Goal: Information Seeking & Learning: Check status

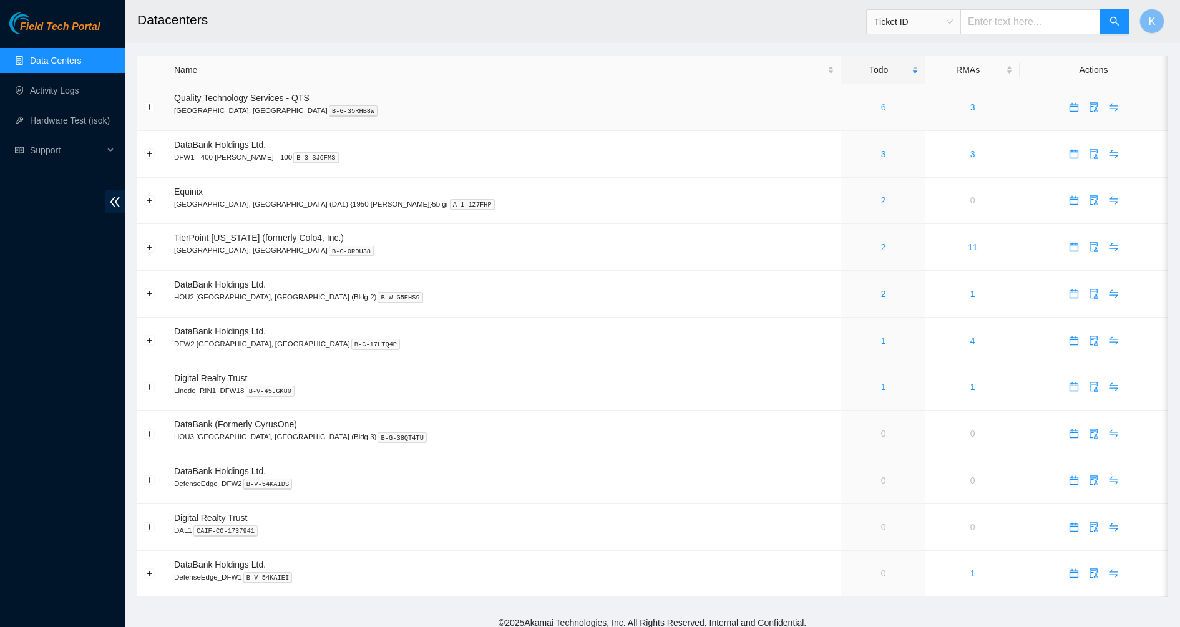
click at [881, 107] on link "6" at bounding box center [883, 107] width 5 height 10
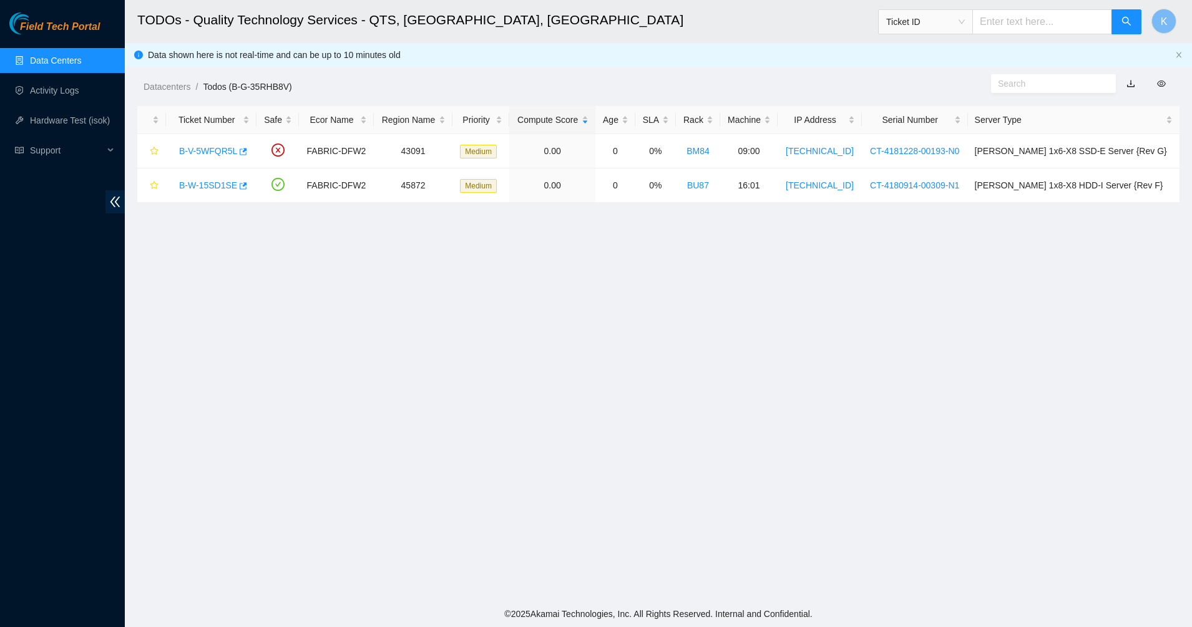
click at [422, 361] on main "TODOs - Quality Technology Services - QTS, Irving, TX Ticket ID K Data shown he…" at bounding box center [658, 300] width 1067 height 601
drag, startPoint x: 623, startPoint y: 371, endPoint x: 480, endPoint y: 278, distance: 170.5
click at [623, 371] on main "TODOs - Quality Technology Services - QTS, Irving, TX Ticket ID K Data shown he…" at bounding box center [658, 300] width 1067 height 601
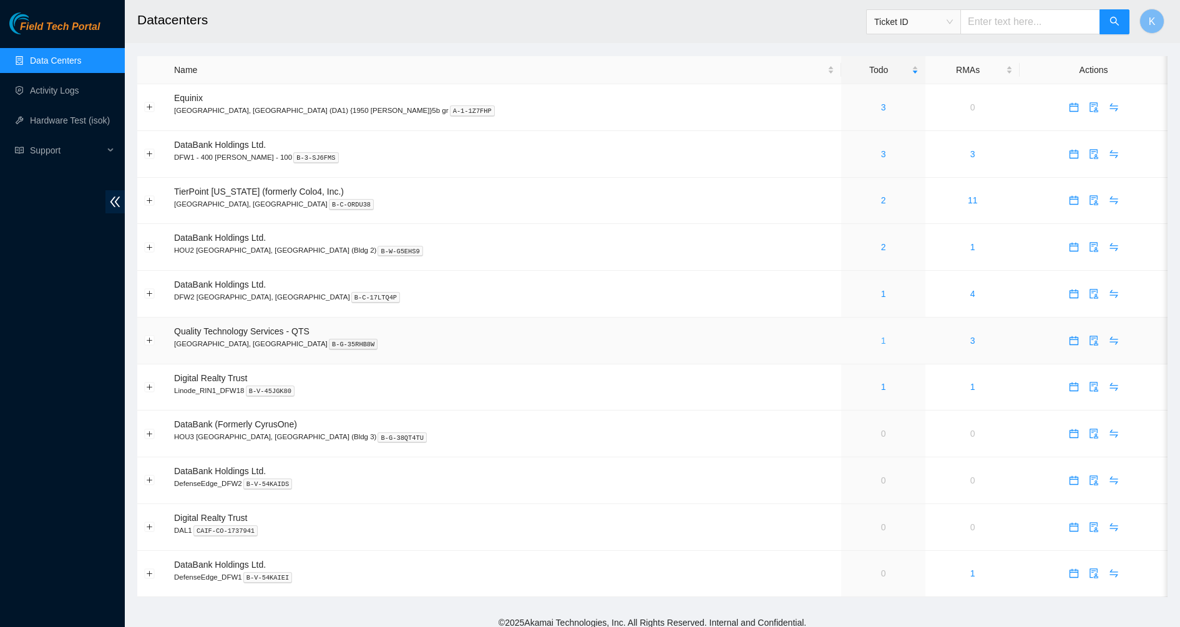
click at [881, 341] on link "1" at bounding box center [883, 341] width 5 height 10
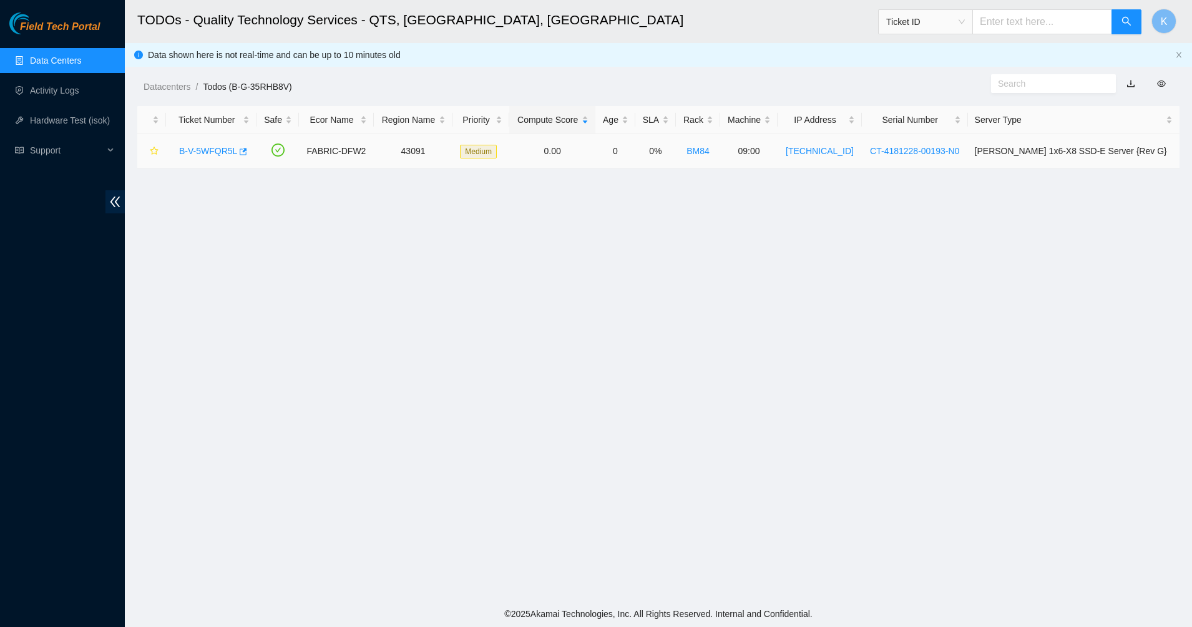
click at [197, 152] on link "B-V-5WFQR5L" at bounding box center [208, 151] width 58 height 10
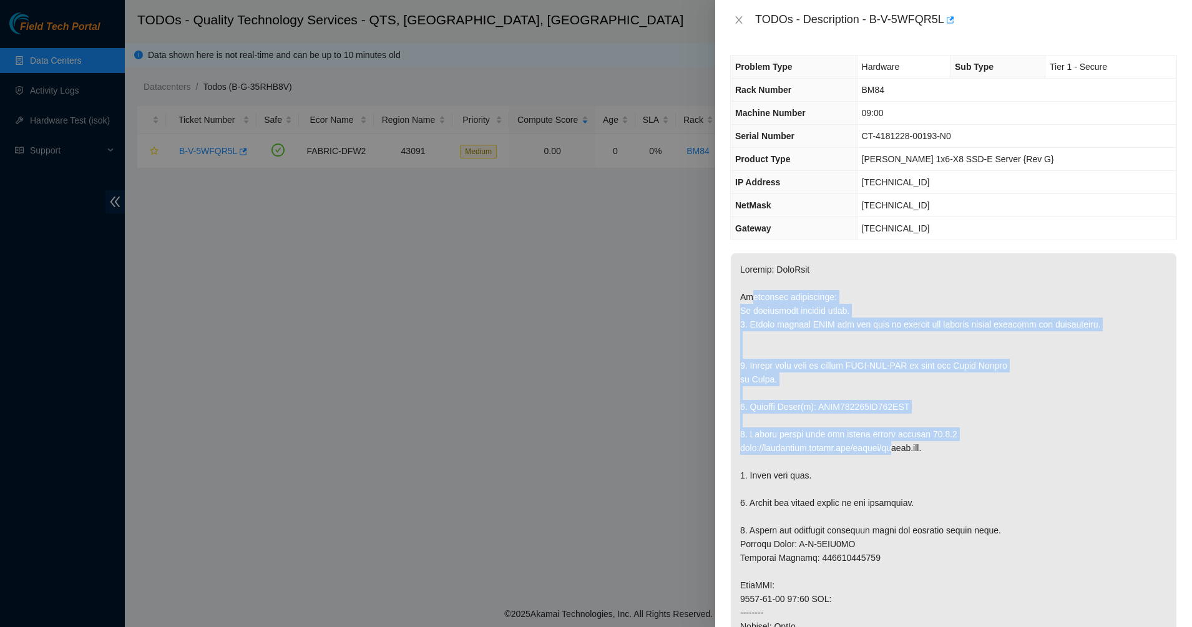
drag, startPoint x: 818, startPoint y: 352, endPoint x: 898, endPoint y: 456, distance: 131.3
click at [893, 450] on p at bounding box center [953, 592] width 445 height 678
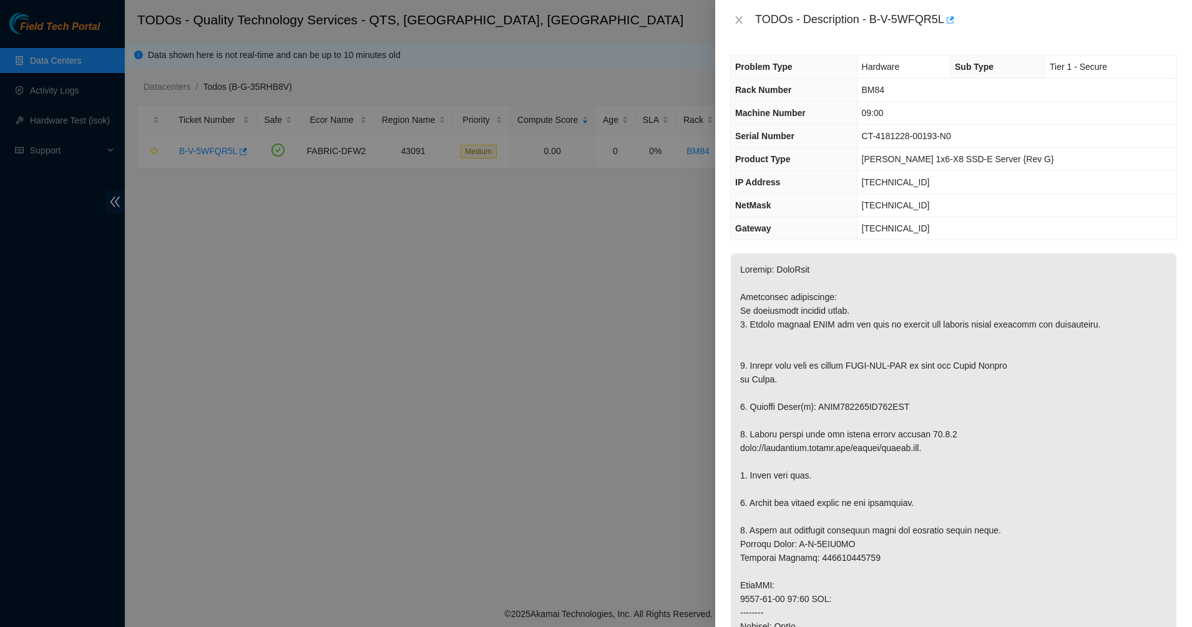
click at [898, 456] on p at bounding box center [953, 592] width 445 height 678
click at [726, 17] on div "TODOs - Description - B-V-5WFQR5L" at bounding box center [953, 20] width 477 height 40
click at [733, 21] on button "Close" at bounding box center [738, 20] width 17 height 12
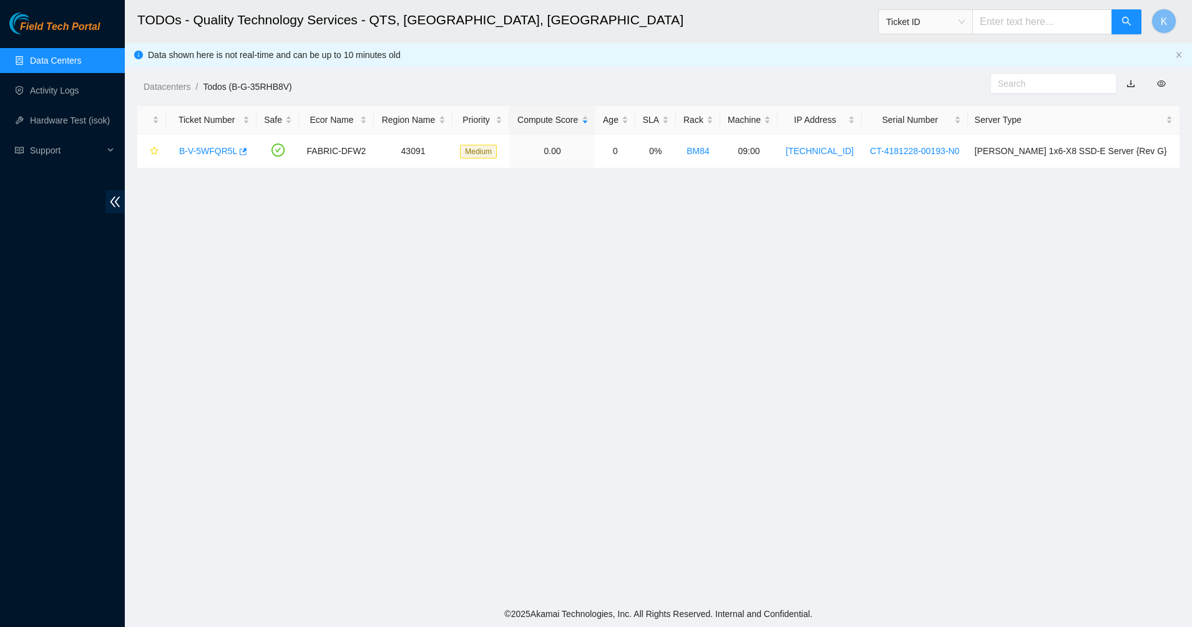
drag, startPoint x: 80, startPoint y: 57, endPoint x: 73, endPoint y: 61, distance: 7.5
click at [79, 57] on link "Data Centers" at bounding box center [55, 61] width 51 height 10
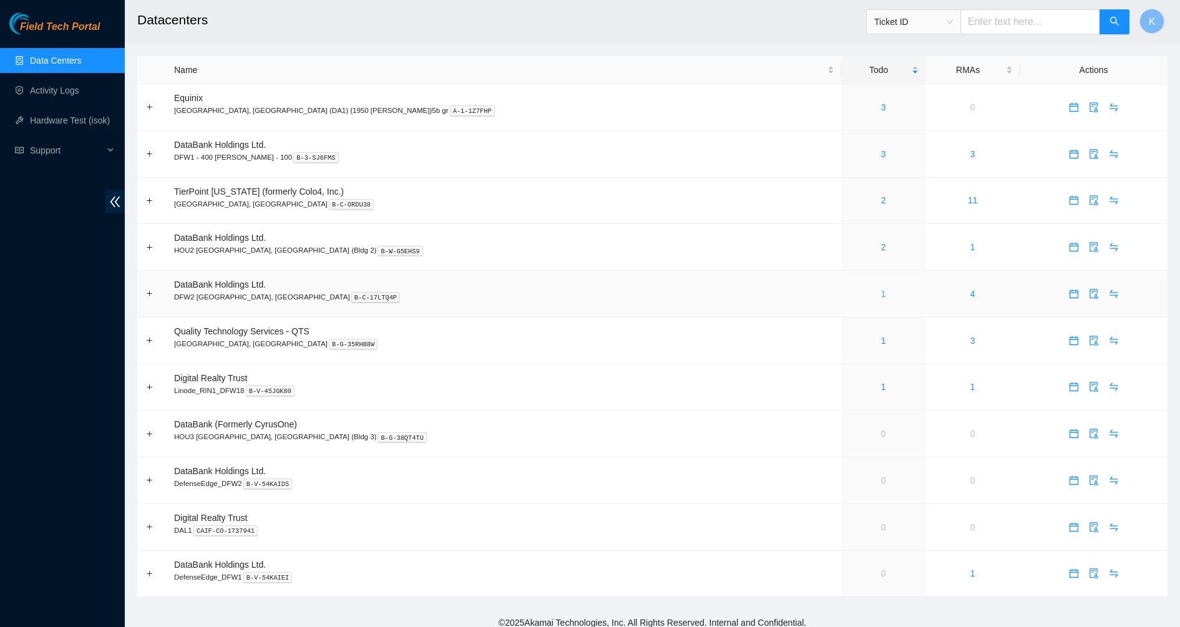
click at [881, 295] on link "1" at bounding box center [883, 294] width 5 height 10
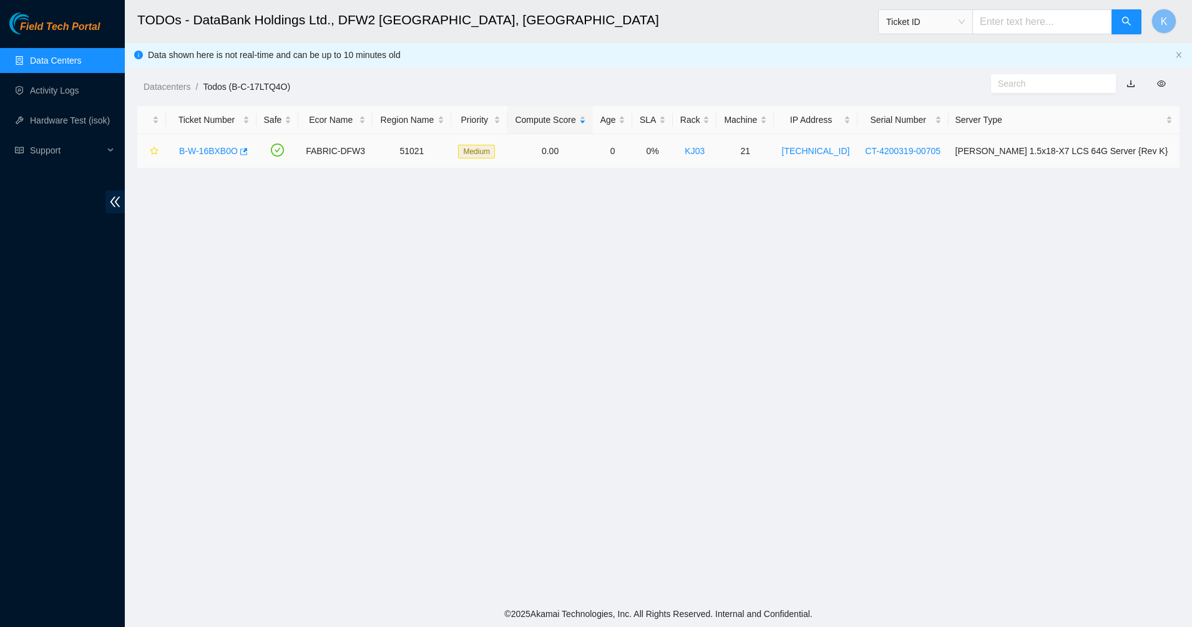
click at [196, 151] on link "B-W-16BXB0O" at bounding box center [208, 151] width 59 height 10
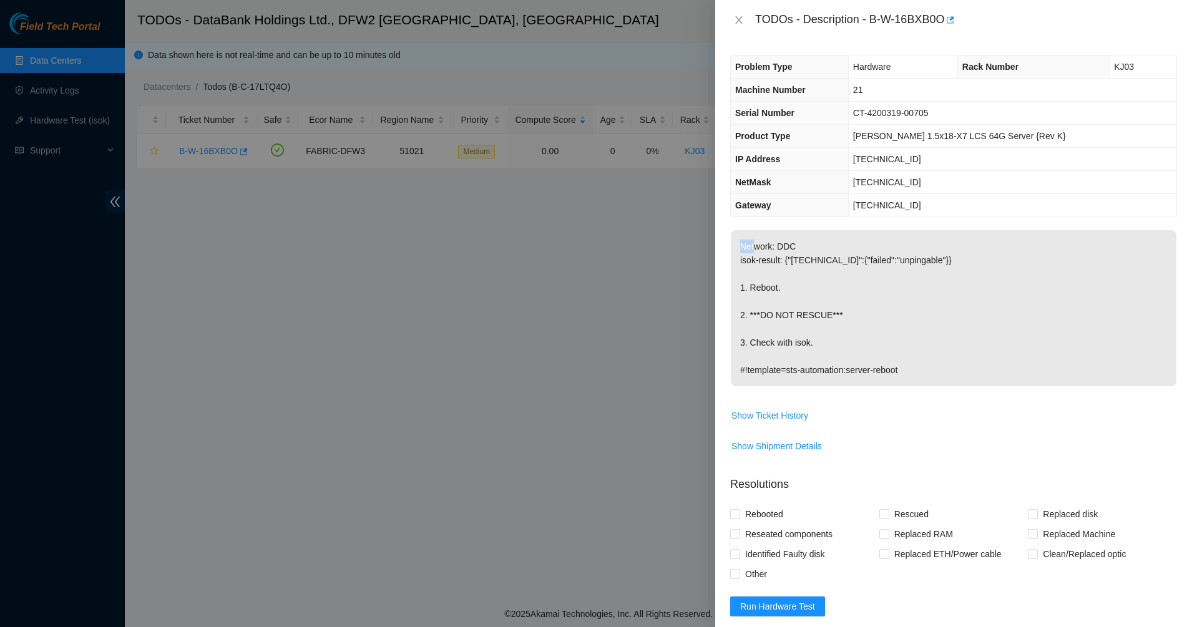
drag, startPoint x: 753, startPoint y: 245, endPoint x: 976, endPoint y: 419, distance: 282.8
click at [976, 421] on tbody "Network: DDC isok-result: {"23.38.164.216":{"failed":"unpingable"}} 1. Reboot. …" at bounding box center [953, 348] width 447 height 236
click at [977, 416] on span "Show Ticket History" at bounding box center [953, 416] width 445 height 20
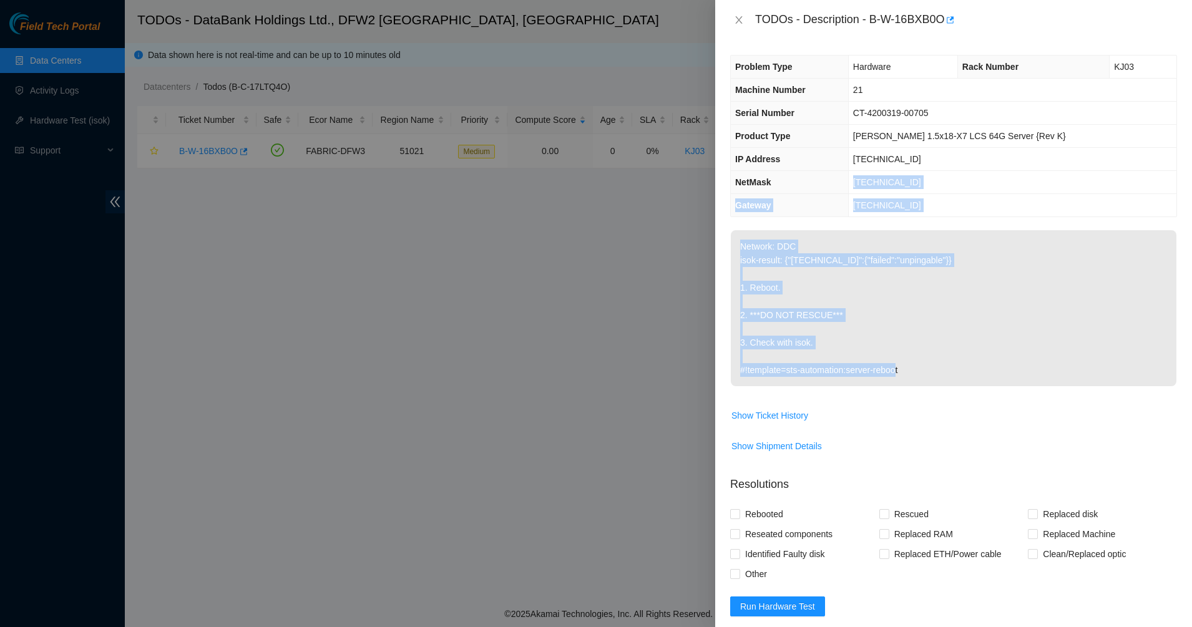
drag, startPoint x: 968, startPoint y: 376, endPoint x: 802, endPoint y: 150, distance: 279.8
click at [807, 170] on div "Problem Type Hardware Rack Number KJ03 Machine Number 21 Serial Number CT-42003…" at bounding box center [953, 333] width 477 height 587
click at [802, 150] on th "IP Address" at bounding box center [789, 159] width 117 height 23
drag, startPoint x: 802, startPoint y: 150, endPoint x: 1022, endPoint y: 361, distance: 304.5
click at [1020, 358] on div "Problem Type Hardware Rack Number KJ03 Machine Number 21 Serial Number CT-42003…" at bounding box center [953, 333] width 477 height 587
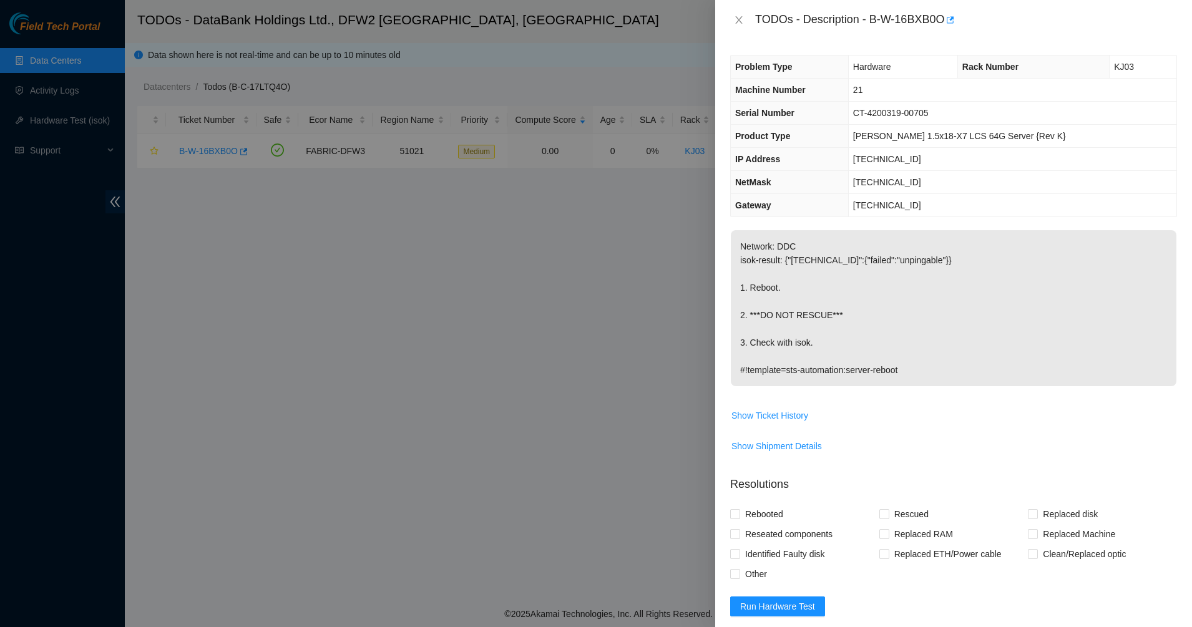
click at [1043, 398] on td "Network: DDC isok-result: {"23.38.164.216":{"failed":"unpingable"}} 1. Reboot. …" at bounding box center [953, 317] width 447 height 175
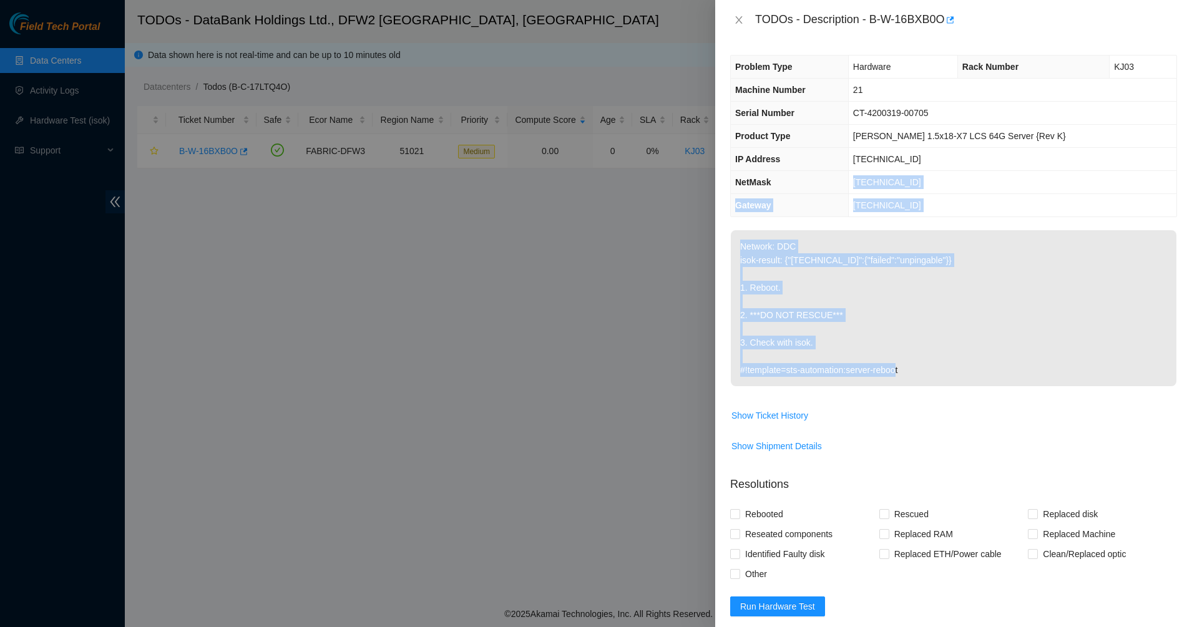
drag, startPoint x: 1041, startPoint y: 392, endPoint x: 818, endPoint y: 150, distance: 329.4
click at [821, 154] on div "Problem Type Hardware Rack Number KJ03 Machine Number 21 Serial Number CT-42003…" at bounding box center [953, 333] width 477 height 587
click at [817, 148] on th "IP Address" at bounding box center [789, 159] width 117 height 23
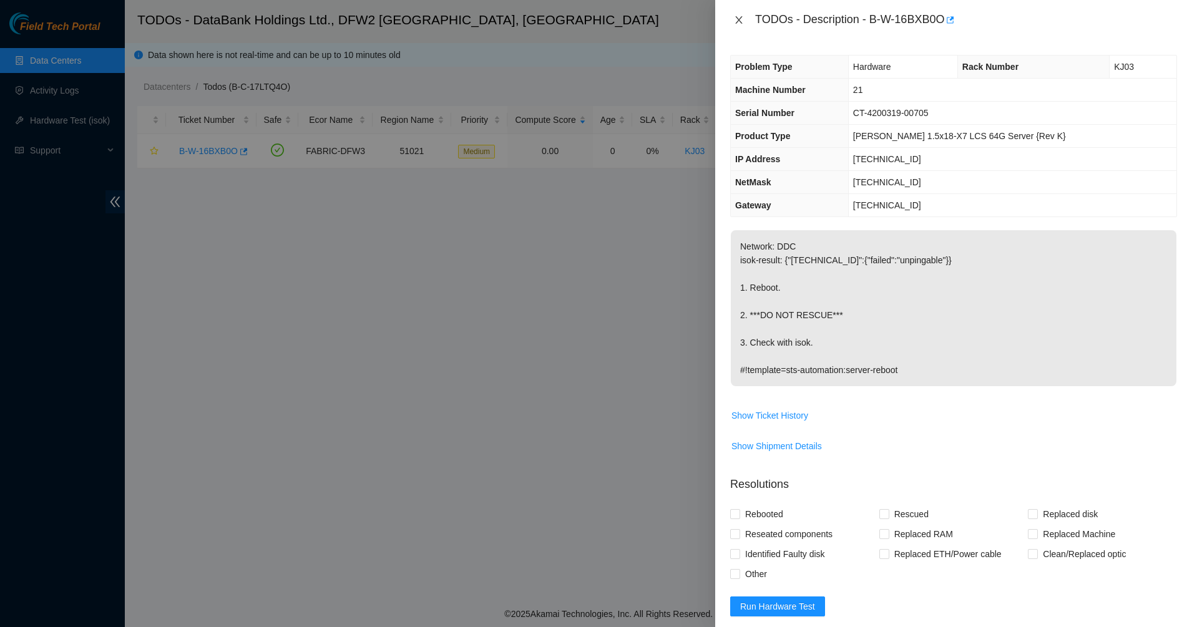
click at [733, 24] on button "Close" at bounding box center [738, 20] width 17 height 12
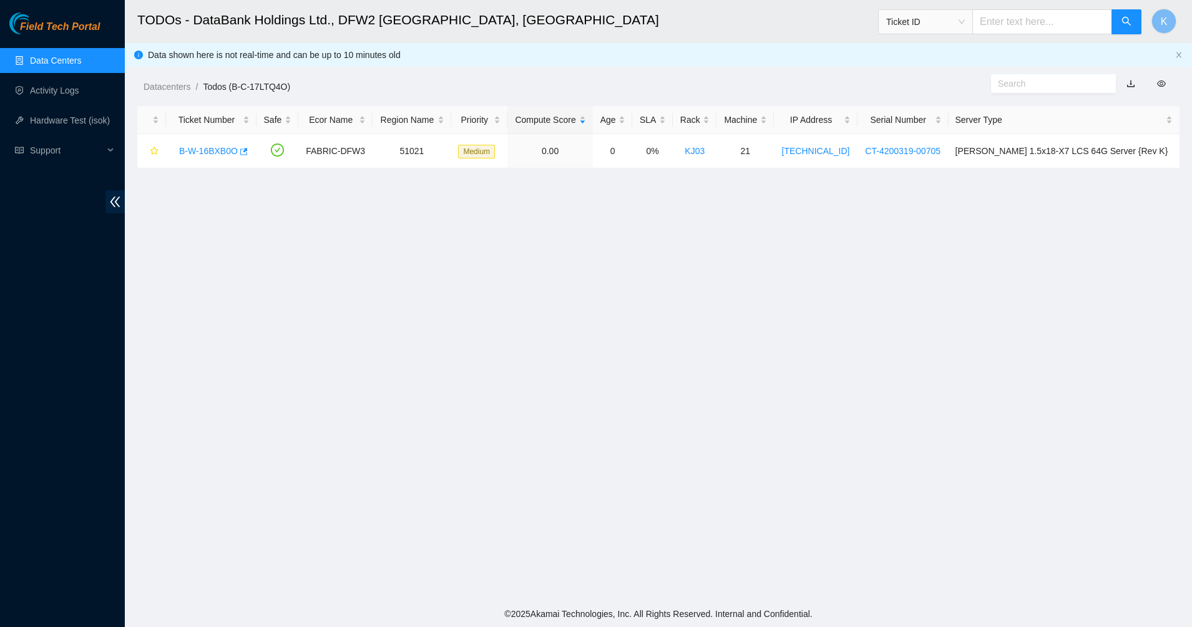
click at [77, 60] on link "Data Centers" at bounding box center [55, 61] width 51 height 10
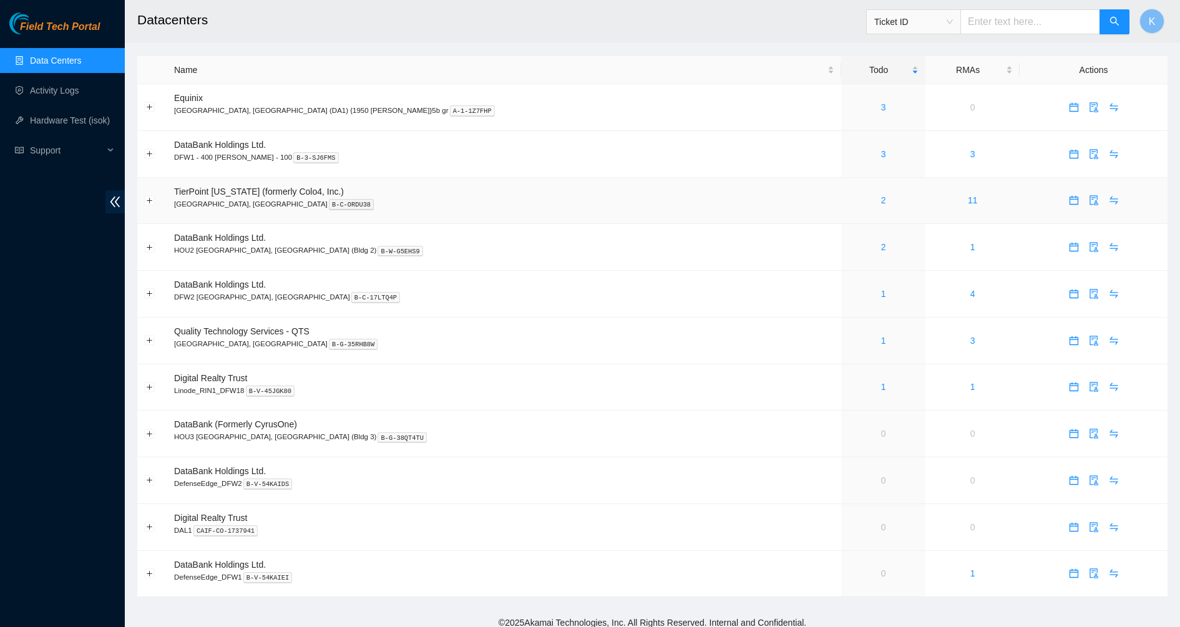
click at [848, 202] on div "2" at bounding box center [883, 200] width 71 height 14
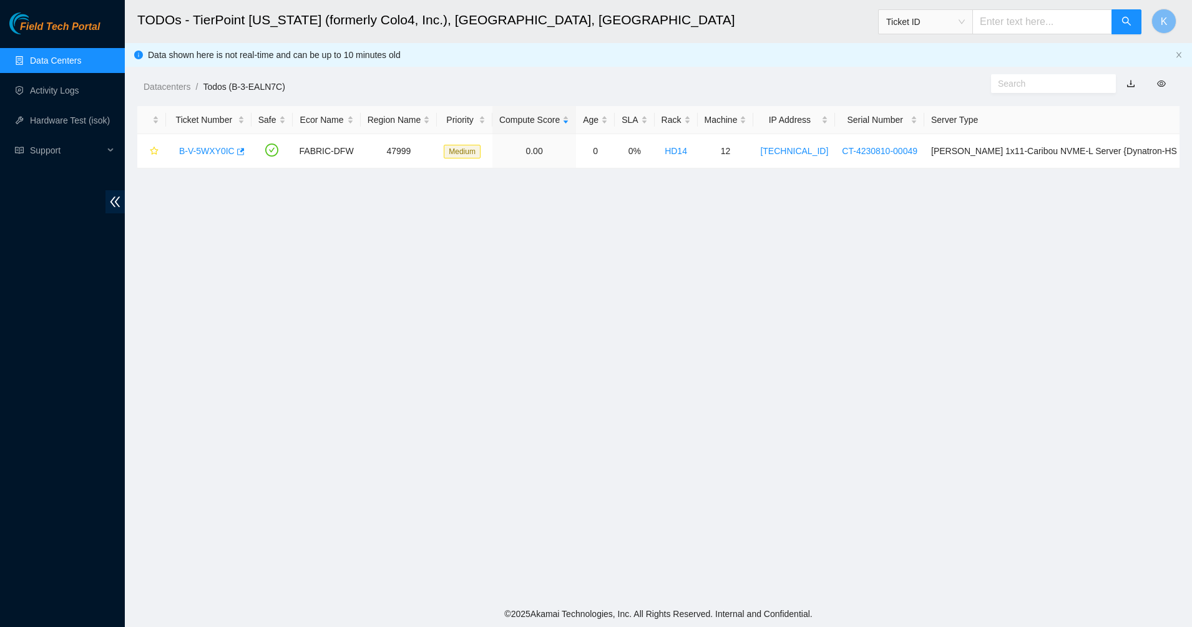
click at [47, 59] on link "Data Centers" at bounding box center [55, 61] width 51 height 10
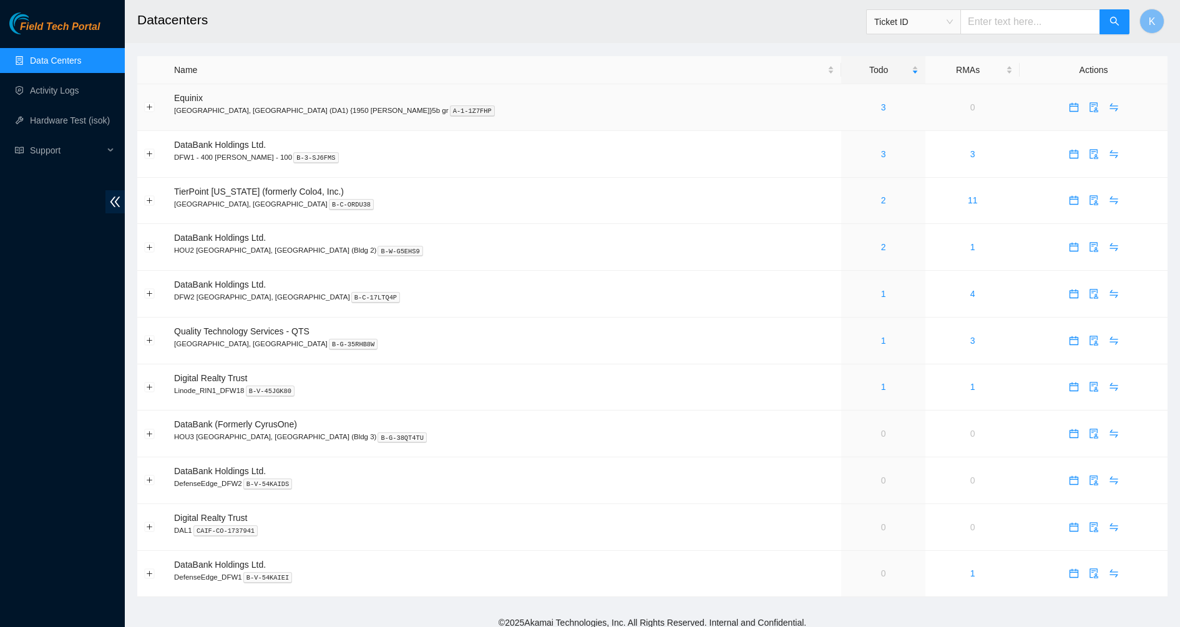
click at [848, 109] on div "3" at bounding box center [883, 107] width 71 height 14
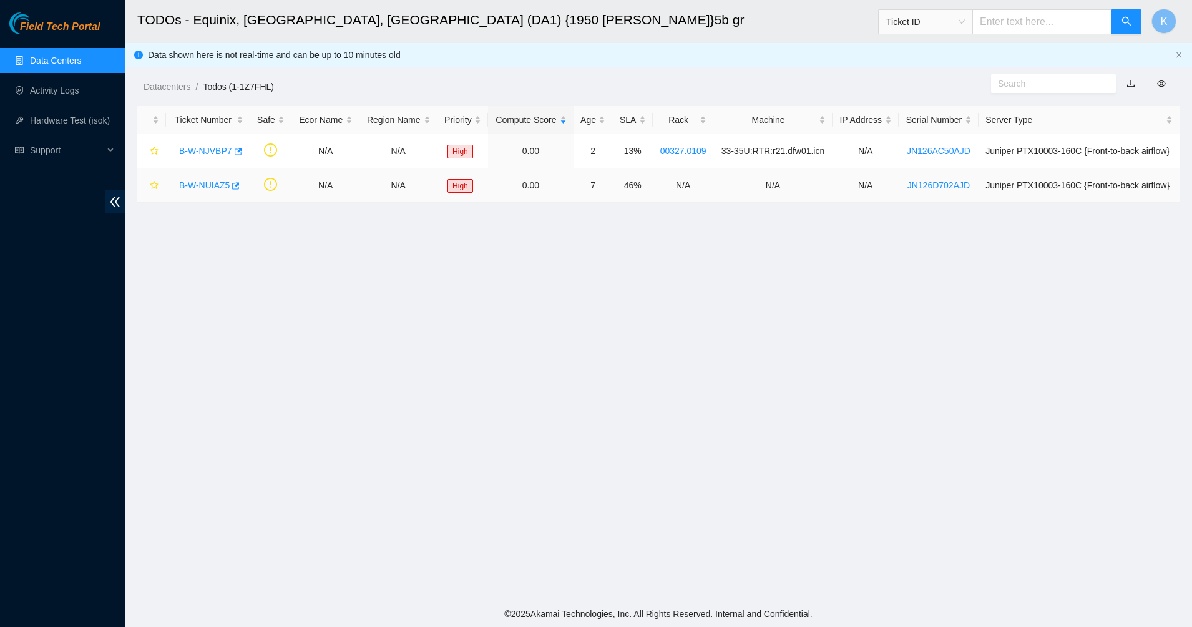
click at [221, 183] on link "B-W-NUIAZ5" at bounding box center [204, 185] width 51 height 10
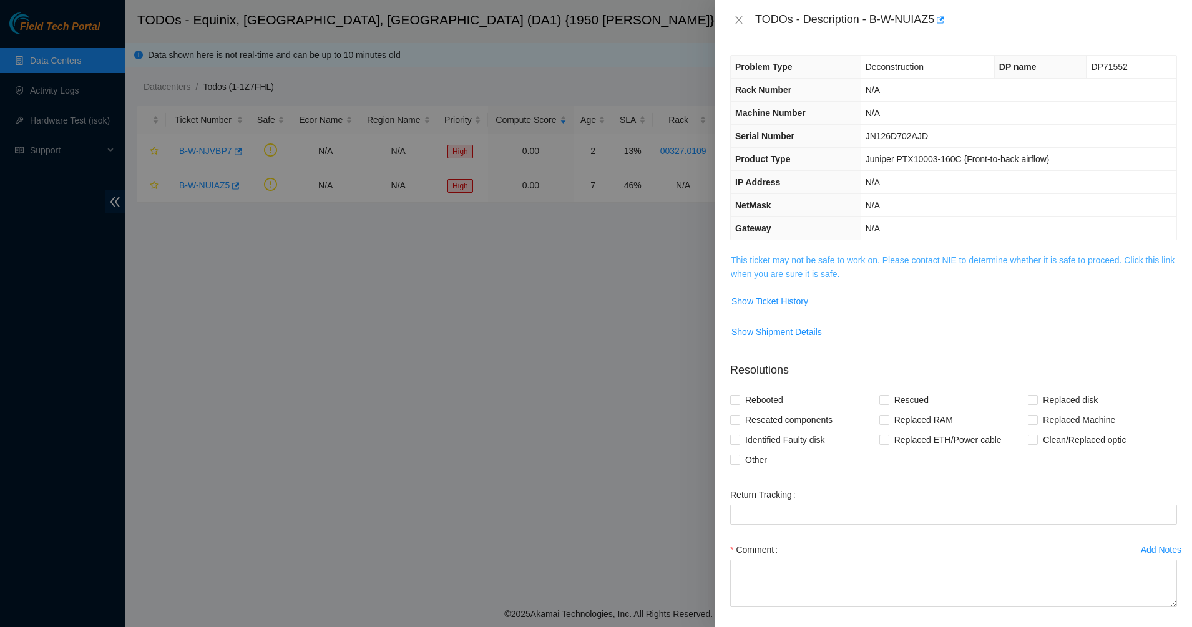
click at [791, 255] on link "This ticket may not be safe to work on. Please contact NIE to determine whether…" at bounding box center [953, 267] width 444 height 24
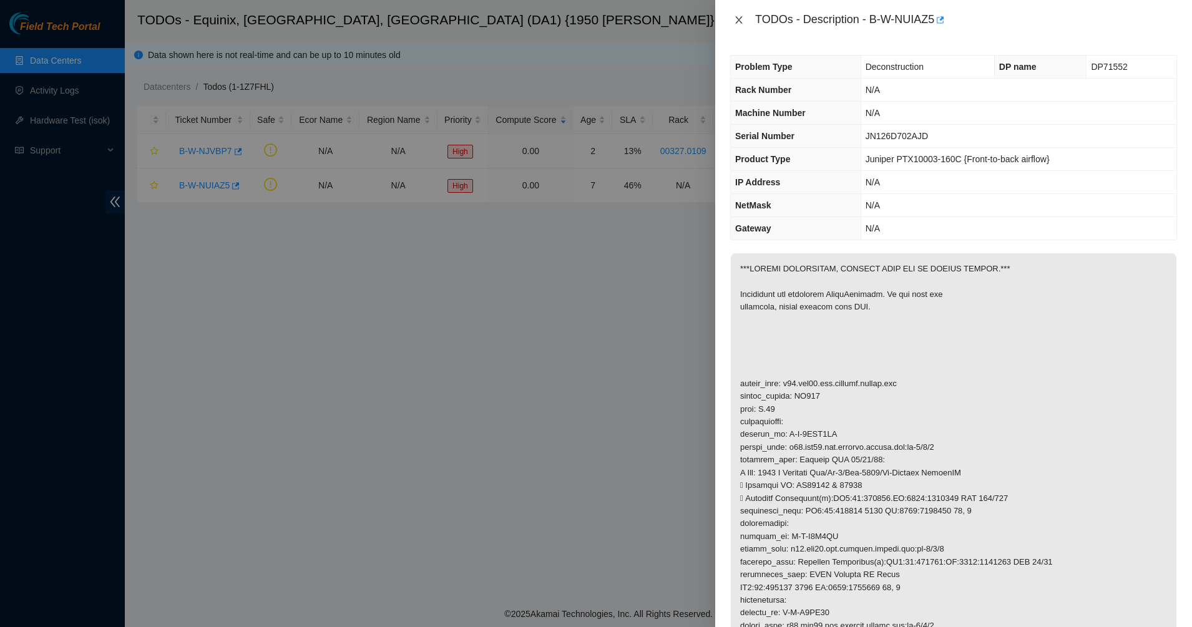
click at [742, 16] on icon "close" at bounding box center [739, 20] width 10 height 10
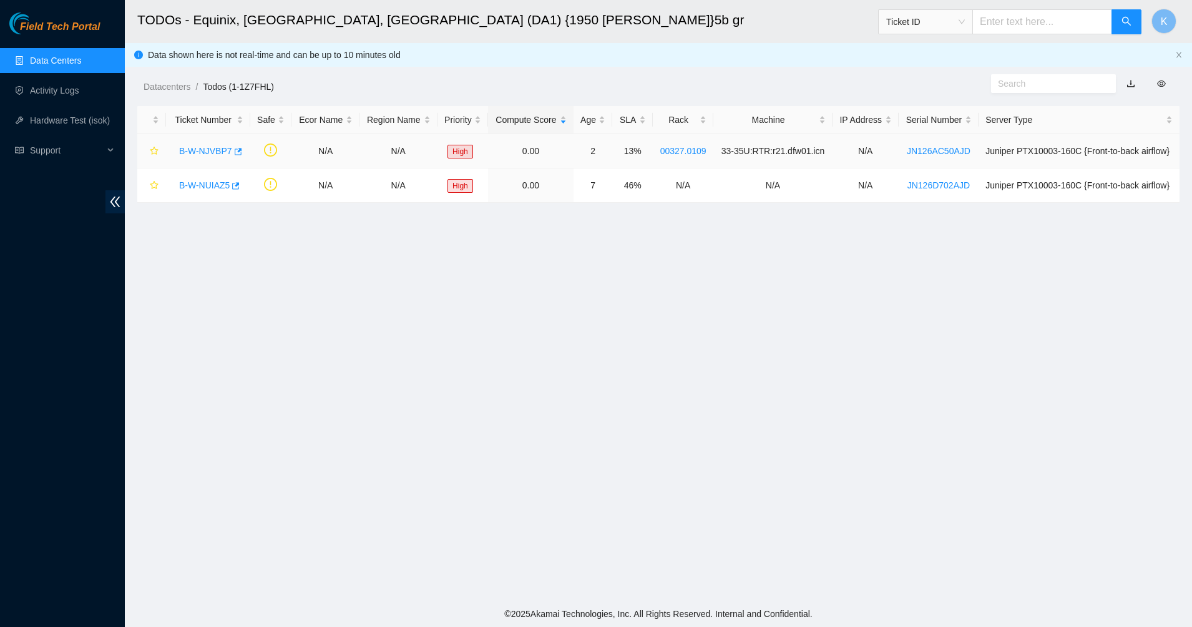
click at [207, 147] on link "B-W-NJVBP7" at bounding box center [205, 151] width 53 height 10
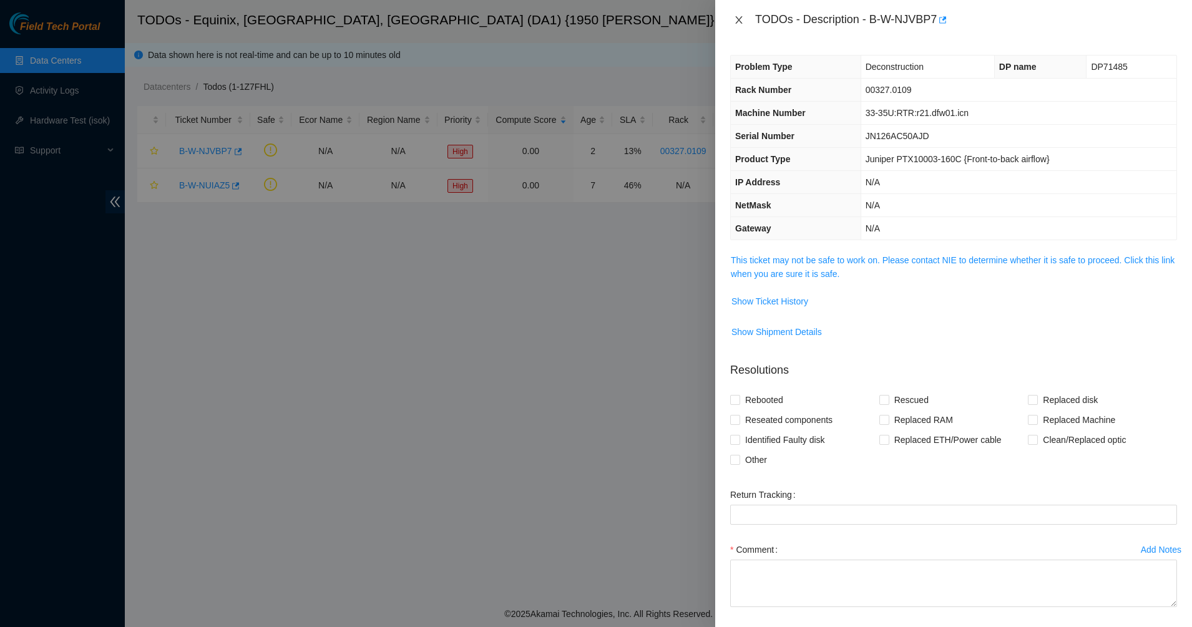
click at [740, 17] on icon "close" at bounding box center [739, 20] width 10 height 10
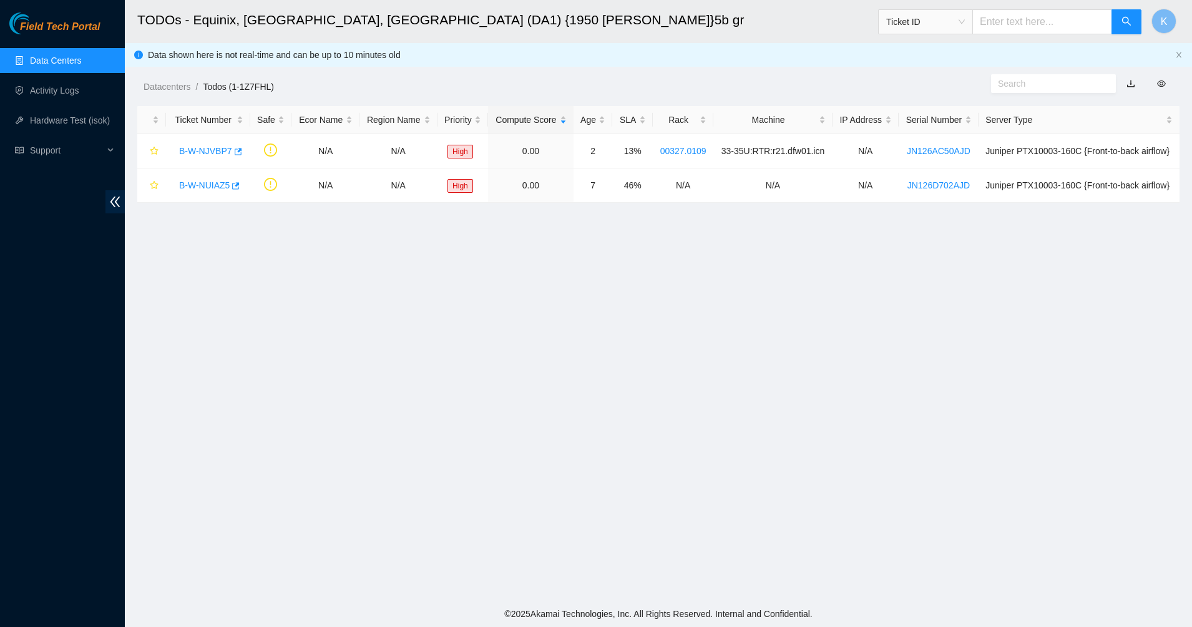
click at [59, 28] on span "Field Tech Portal" at bounding box center [60, 27] width 80 height 12
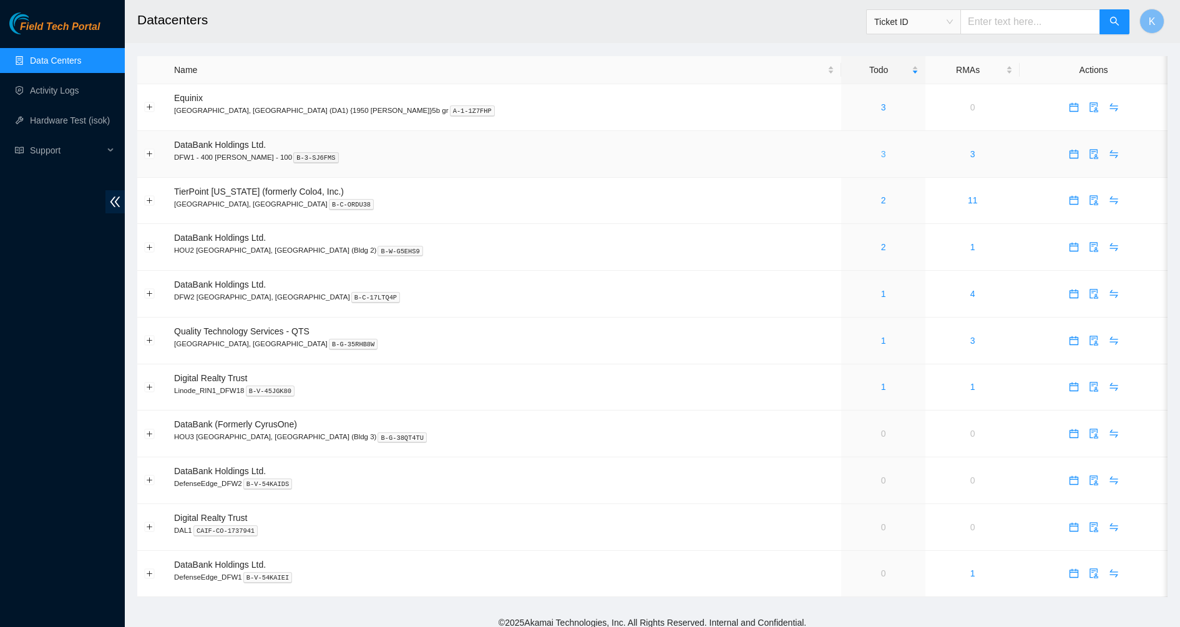
click at [881, 155] on link "3" at bounding box center [883, 154] width 5 height 10
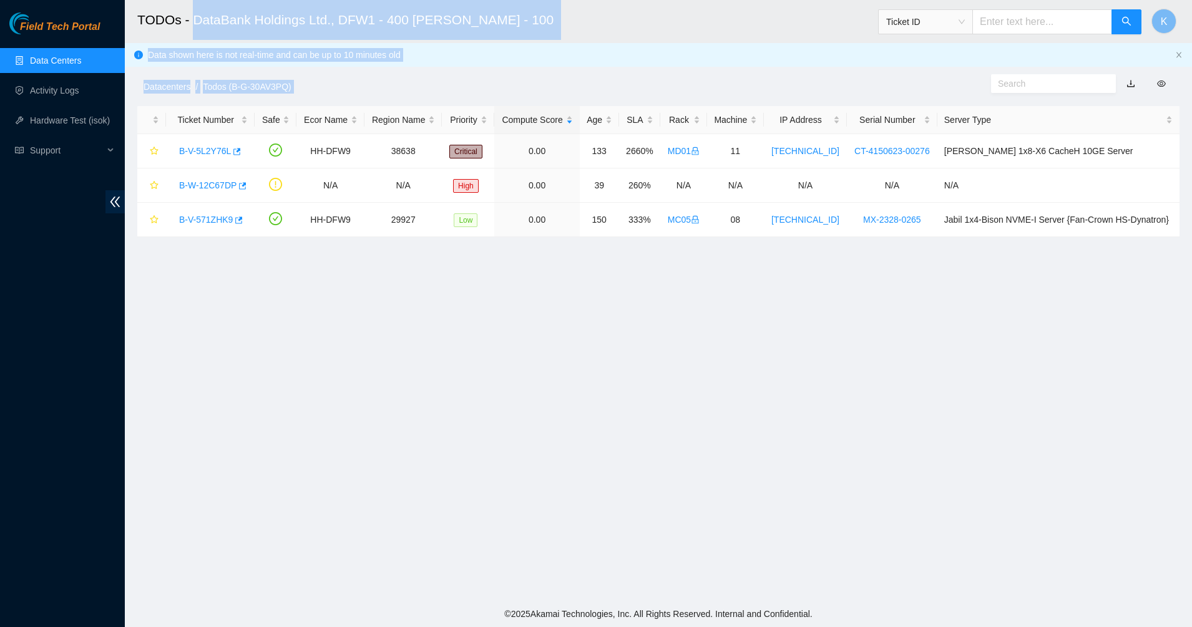
drag, startPoint x: 602, startPoint y: 190, endPoint x: 191, endPoint y: 9, distance: 449.2
click at [192, 9] on main "TODOs - DataBank Holdings Ltd., DFW1 - 400 S. Akard - 100 Ticket ID K Data show…" at bounding box center [658, 300] width 1067 height 601
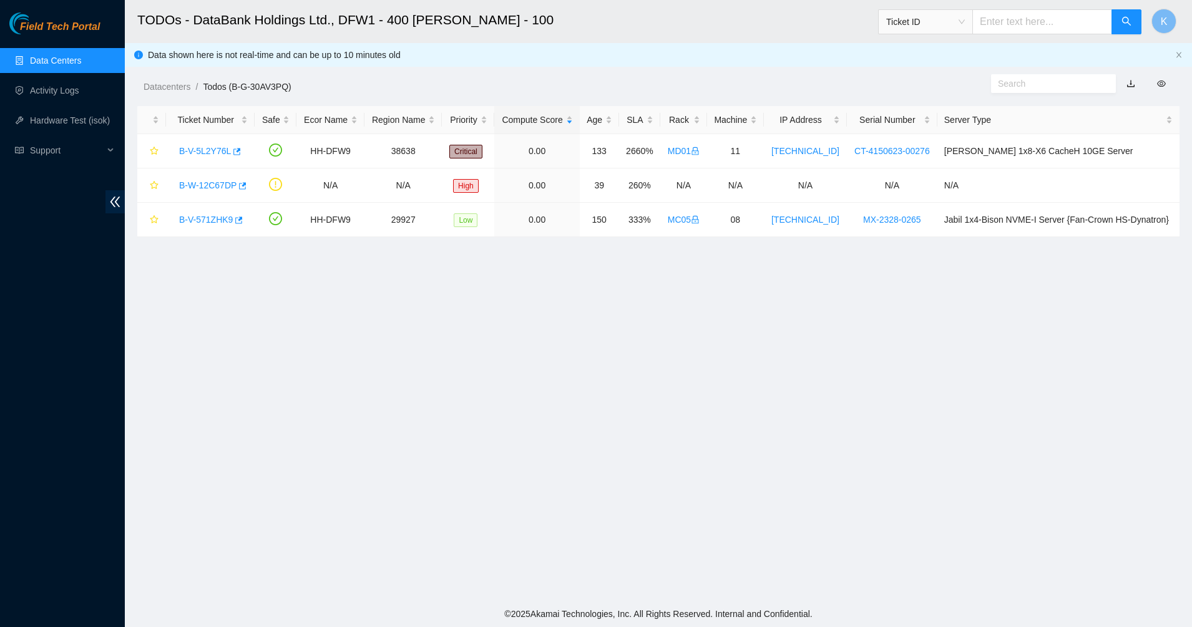
click at [180, 10] on h2 "TODOs - DataBank Holdings Ltd., DFW1 - 400 S. Akard - 100" at bounding box center [545, 20] width 817 height 40
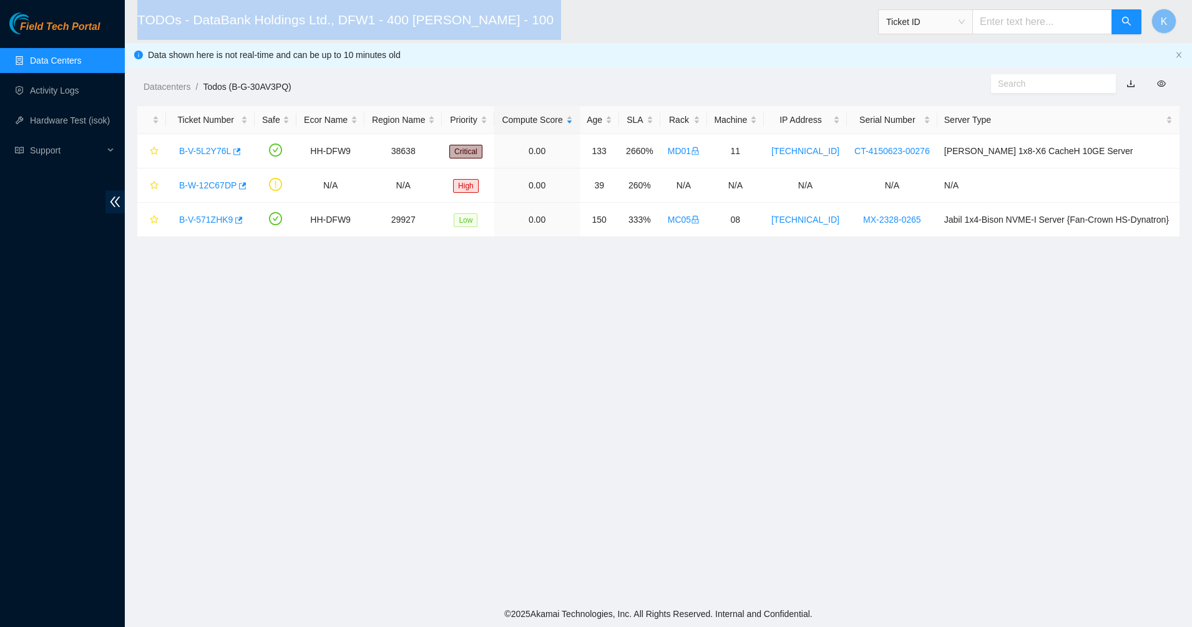
click at [180, 10] on h2 "TODOs - DataBank Holdings Ltd., DFW1 - 400 S. Akard - 100" at bounding box center [545, 20] width 817 height 40
click at [311, 10] on h2 "TODOs - DataBank Holdings Ltd., DFW1 - 400 S. Akard - 100" at bounding box center [545, 20] width 817 height 40
click at [312, 10] on h2 "TODOs - DataBank Holdings Ltd., DFW1 - 400 S. Akard - 100" at bounding box center [545, 20] width 817 height 40
drag, startPoint x: 312, startPoint y: 10, endPoint x: 465, endPoint y: 16, distance: 153.0
click at [317, 10] on h2 "TODOs - DataBank Holdings Ltd., DFW1 - 400 S. Akard - 100" at bounding box center [545, 20] width 817 height 40
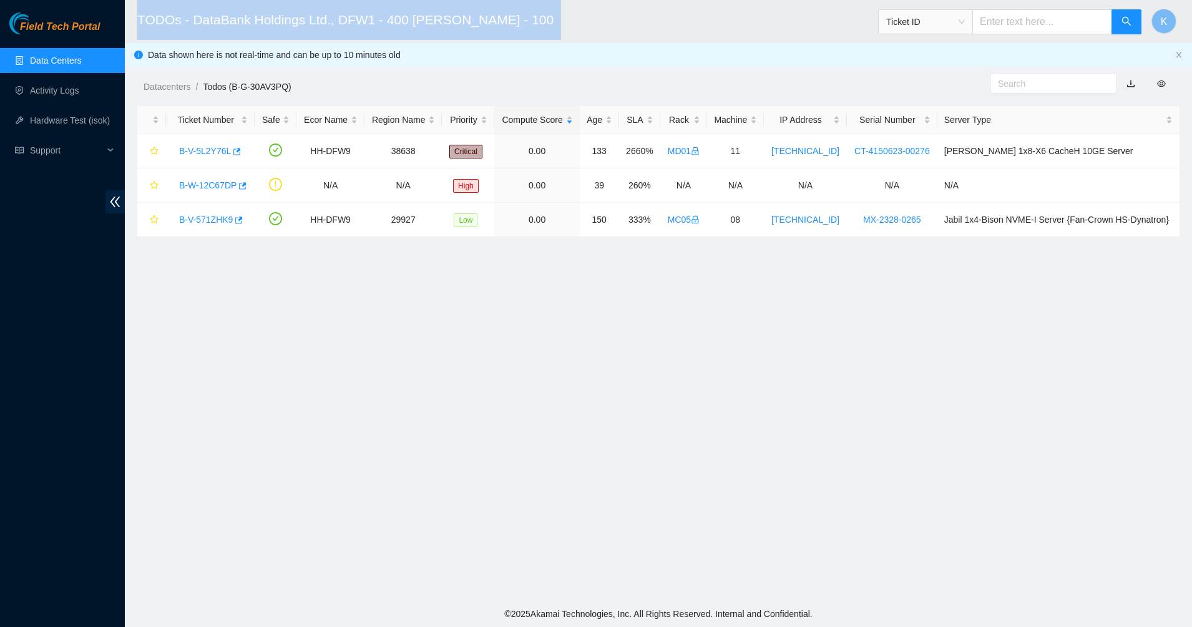
click at [465, 16] on h2 "TODOs - DataBank Holdings Ltd., DFW1 - 400 S. Akard - 100" at bounding box center [545, 20] width 817 height 40
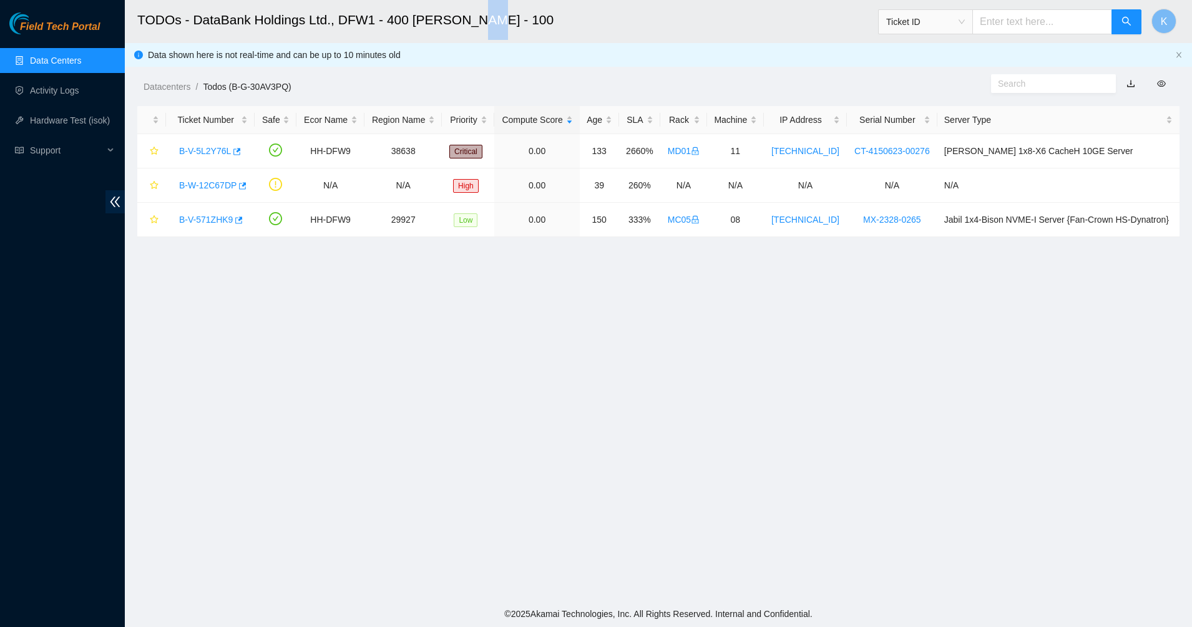
click at [465, 16] on h2 "TODOs - DataBank Holdings Ltd., DFW1 - 400 S. Akard - 100" at bounding box center [545, 20] width 817 height 40
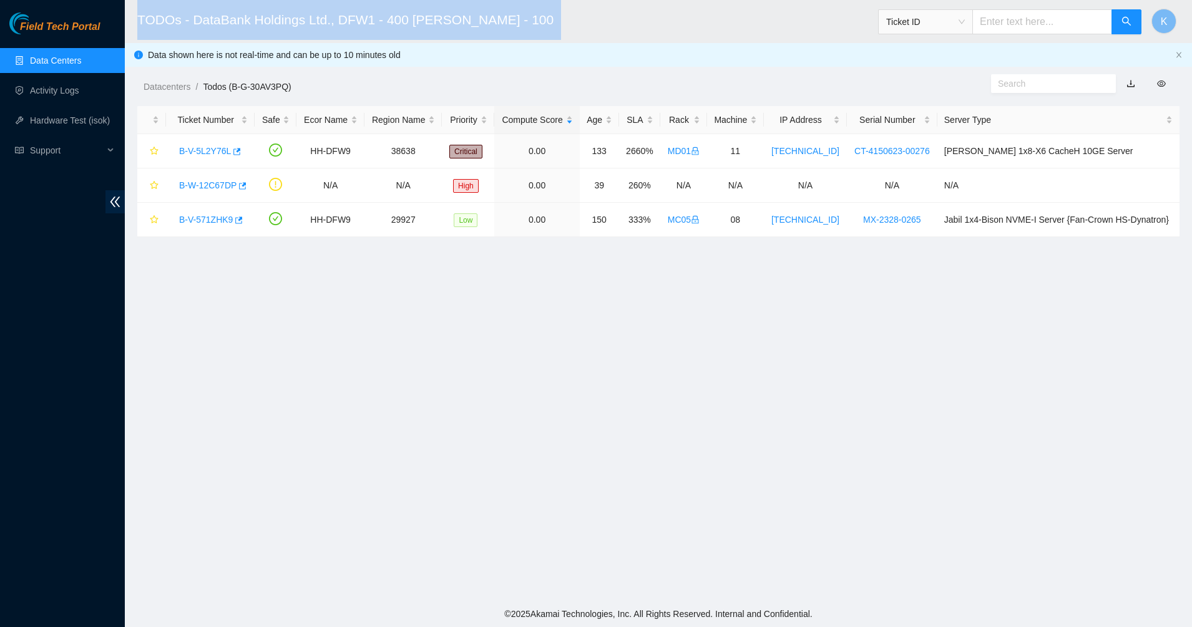
click at [465, 16] on h2 "TODOs - DataBank Holdings Ltd., DFW1 - 400 S. Akard - 100" at bounding box center [545, 20] width 817 height 40
click at [341, 22] on h2 "TODOs - DataBank Holdings Ltd., DFW1 - 400 S. Akard - 100" at bounding box center [545, 20] width 817 height 40
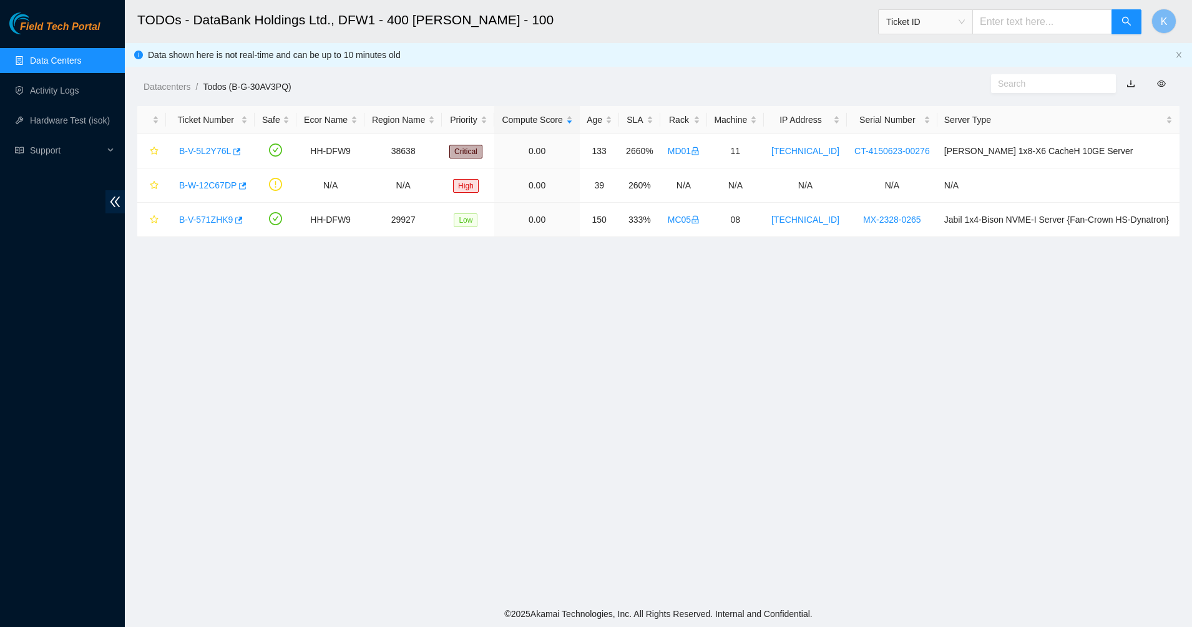
click at [299, 47] on div "Datacenters / Todos (B-G-30AV3PQ) /" at bounding box center [525, 59] width 801 height 70
click at [299, 52] on div "Datacenters / Todos (B-G-30AV3PQ) /" at bounding box center [525, 59] width 801 height 70
click at [406, 52] on div "Datacenters / Todos (B-G-30AV3PQ) /" at bounding box center [525, 59] width 801 height 70
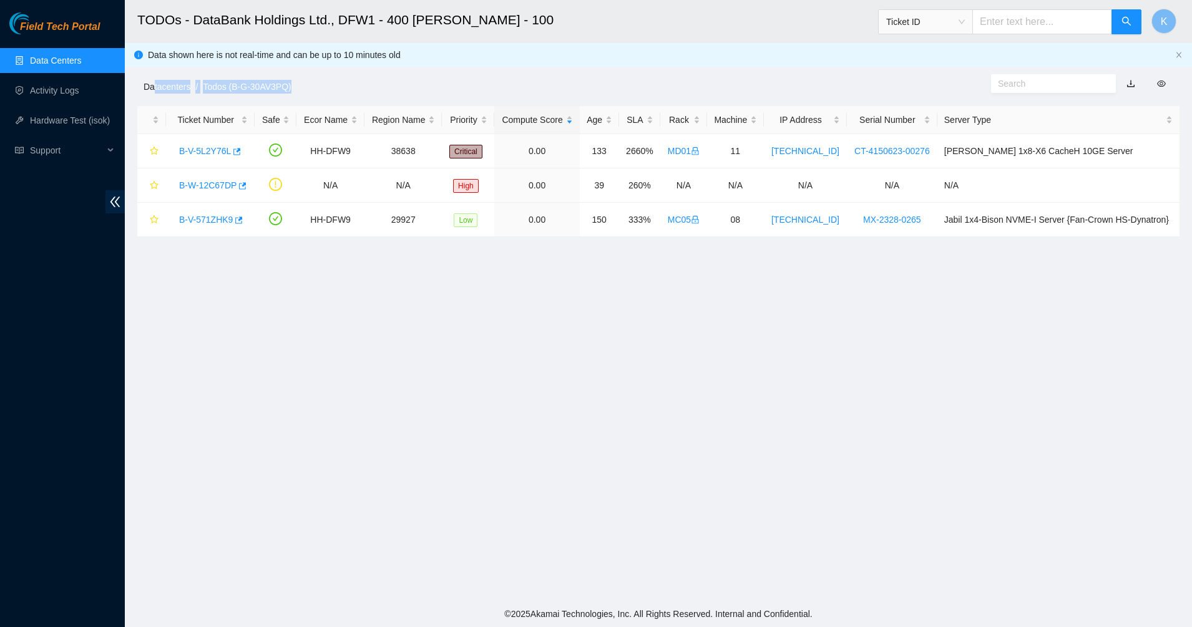
drag, startPoint x: 94, startPoint y: 77, endPoint x: 150, endPoint y: 90, distance: 58.1
click at [152, 90] on div "Datacenters / Todos (B-G-30AV3PQ) /" at bounding box center [525, 59] width 801 height 70
click at [150, 90] on link "Datacenters" at bounding box center [167, 87] width 47 height 10
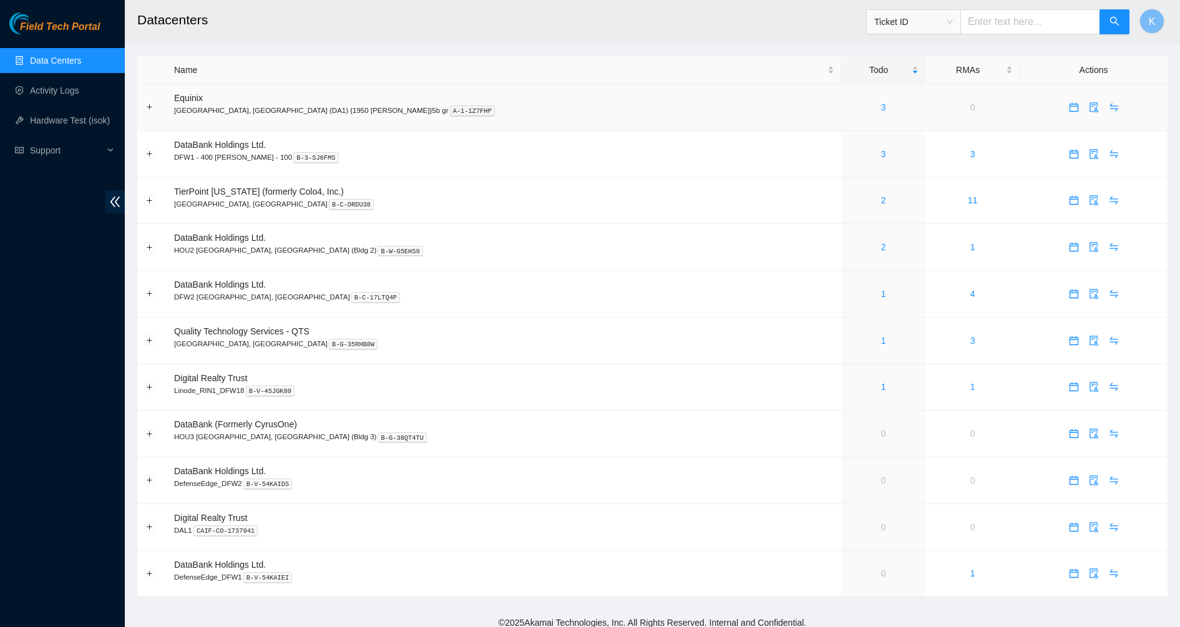
click at [150, 90] on td at bounding box center [152, 107] width 30 height 47
click at [42, 59] on link "Data Centers" at bounding box center [55, 61] width 51 height 10
drag, startPoint x: 47, startPoint y: 85, endPoint x: 54, endPoint y: 91, distance: 8.9
click at [47, 86] on link "Activity Logs" at bounding box center [54, 90] width 49 height 10
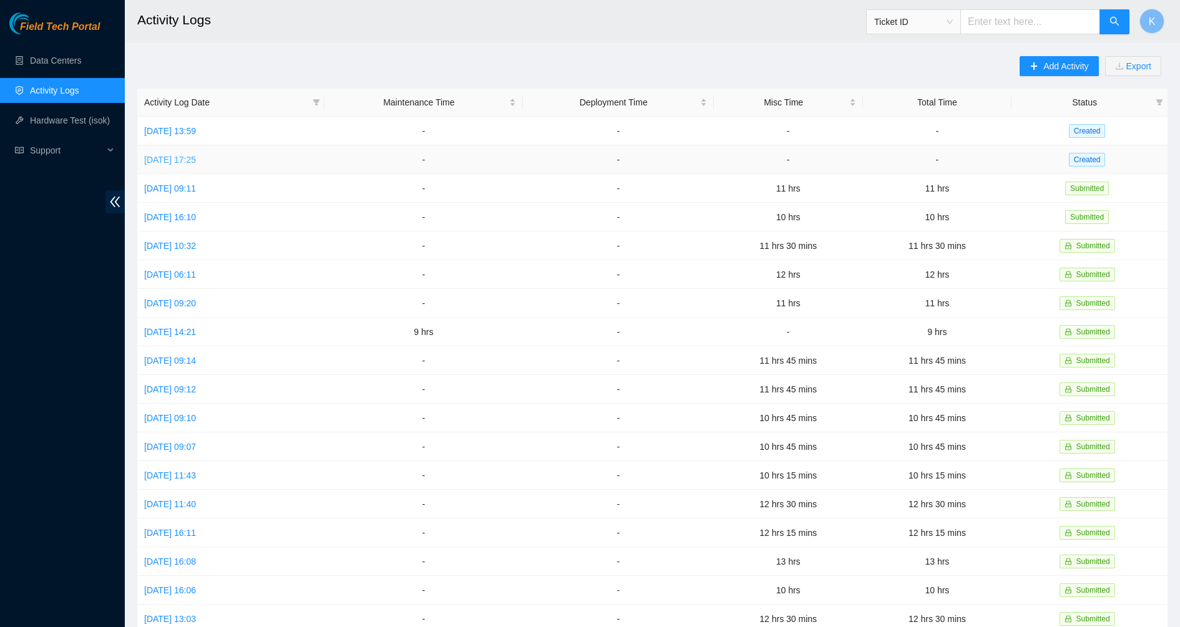
click at [170, 160] on link "Tue, 30 Sep 2025 17:25" at bounding box center [170, 160] width 52 height 10
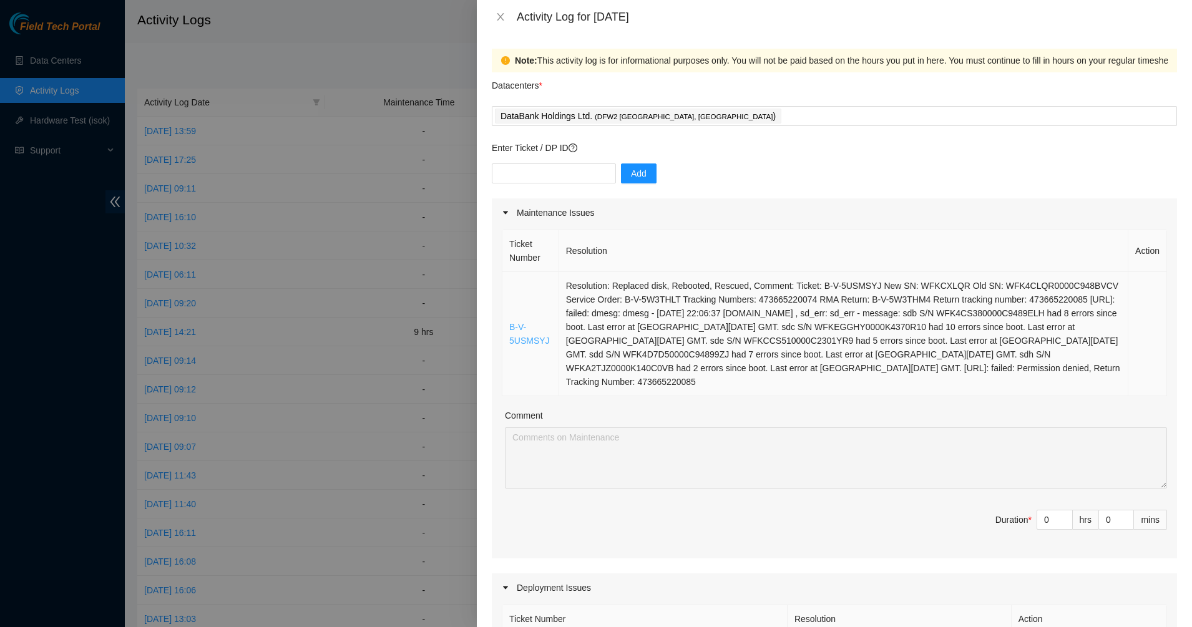
click at [515, 339] on link "B-V-5USMSYJ" at bounding box center [529, 334] width 41 height 24
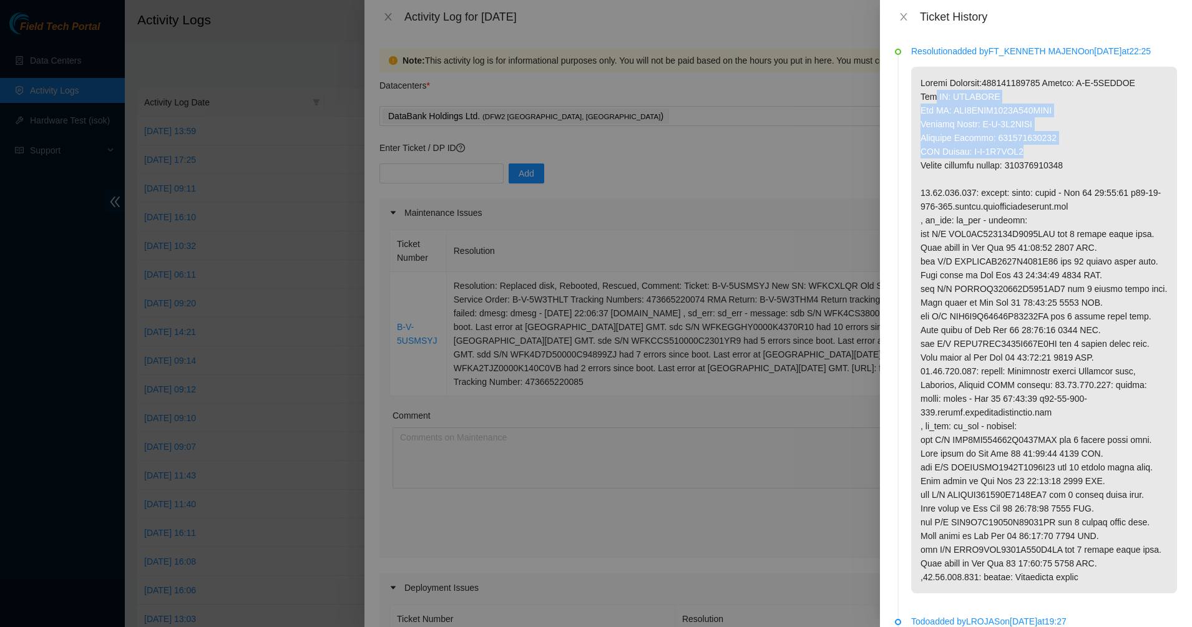
drag, startPoint x: 1024, startPoint y: 146, endPoint x: 1076, endPoint y: 174, distance: 59.5
click at [1075, 173] on p at bounding box center [1044, 330] width 266 height 527
click at [1077, 174] on p at bounding box center [1044, 330] width 266 height 527
drag, startPoint x: 1098, startPoint y: 178, endPoint x: 1034, endPoint y: 145, distance: 71.7
click at [1034, 145] on p at bounding box center [1044, 330] width 266 height 527
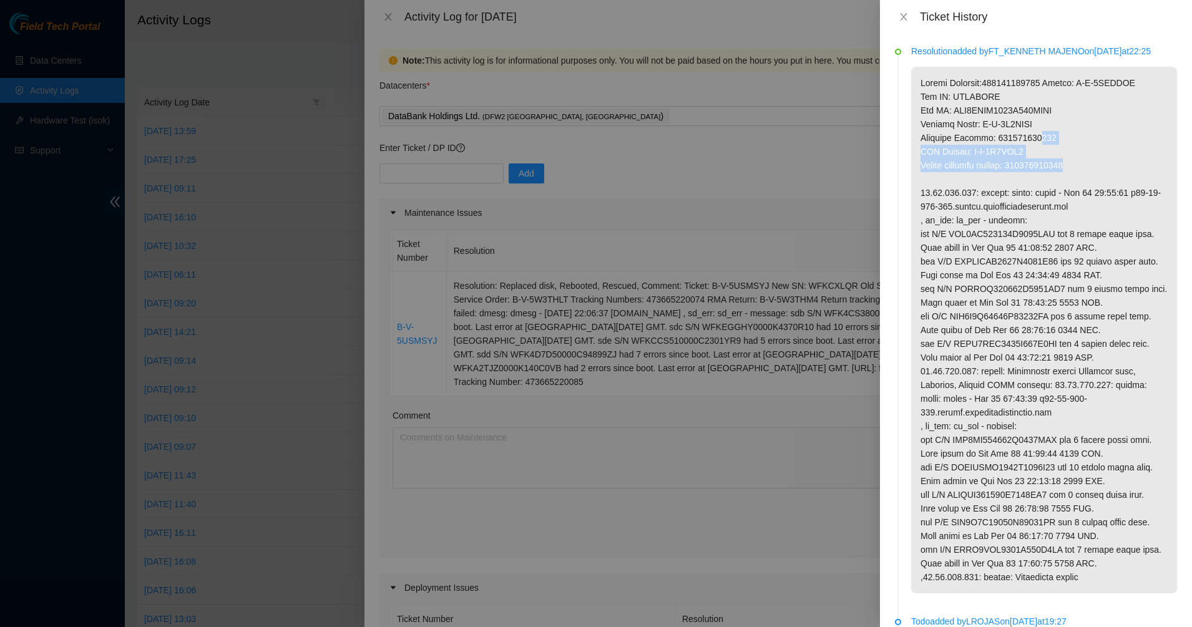
click at [1034, 145] on p at bounding box center [1044, 330] width 266 height 527
drag, startPoint x: 1034, startPoint y: 145, endPoint x: 1057, endPoint y: 195, distance: 54.2
click at [1036, 148] on p at bounding box center [1044, 330] width 266 height 527
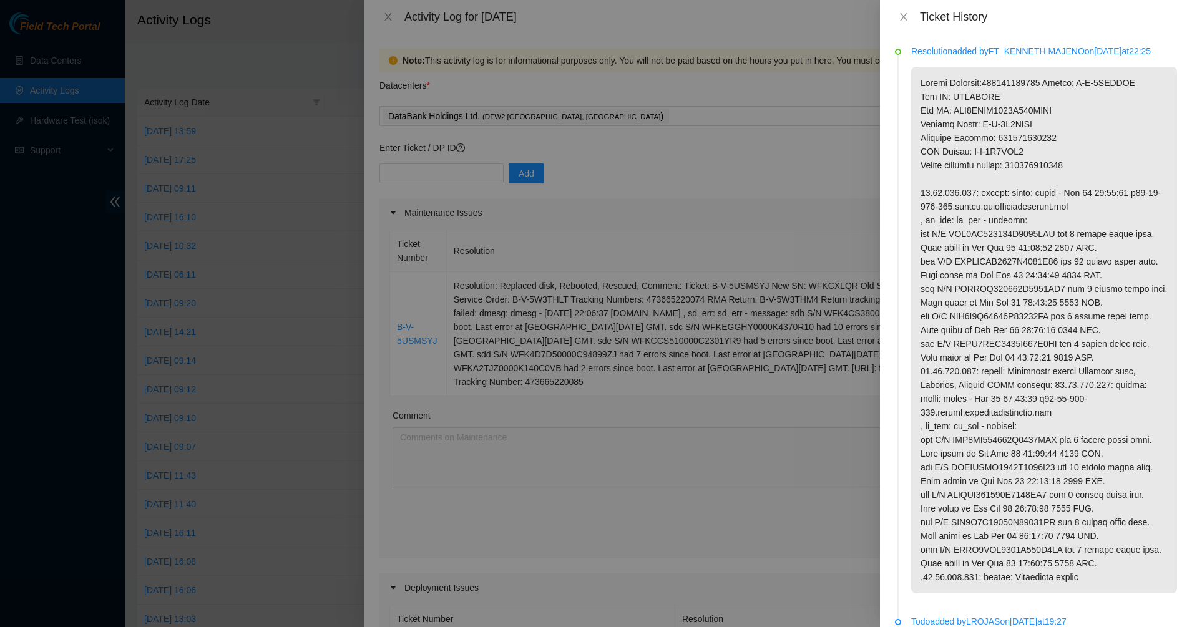
click at [1057, 195] on p at bounding box center [1044, 330] width 266 height 527
click at [1056, 188] on p at bounding box center [1044, 330] width 266 height 527
click at [1048, 180] on p at bounding box center [1044, 330] width 266 height 527
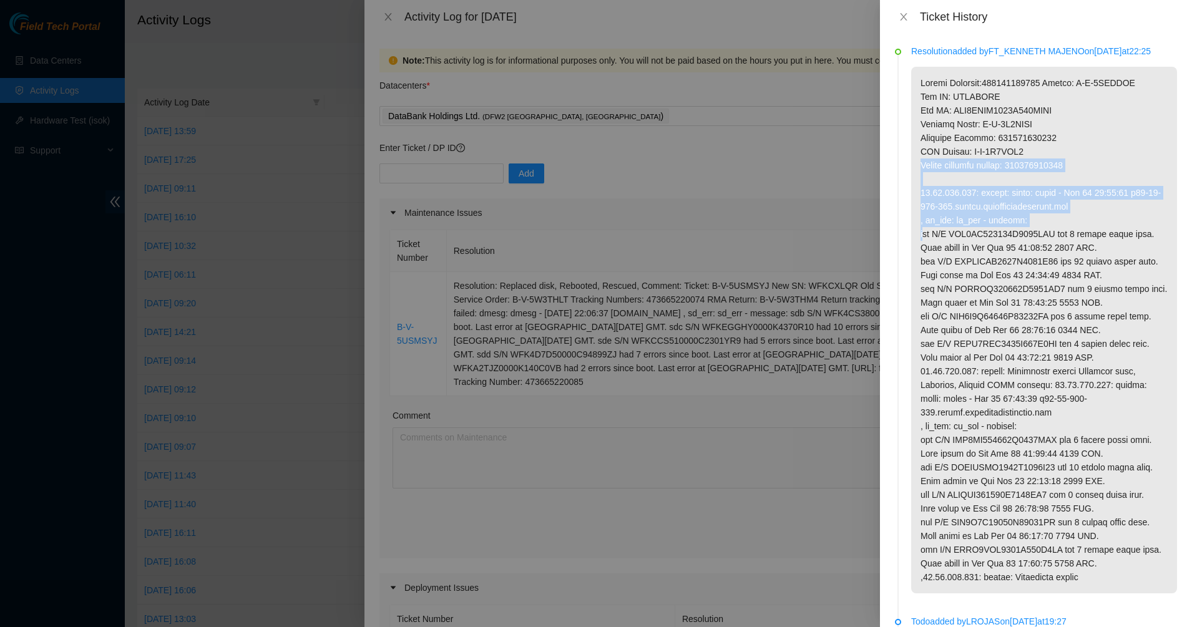
drag, startPoint x: 1048, startPoint y: 180, endPoint x: 966, endPoint y: 238, distance: 100.7
click at [966, 238] on p at bounding box center [1044, 330] width 266 height 527
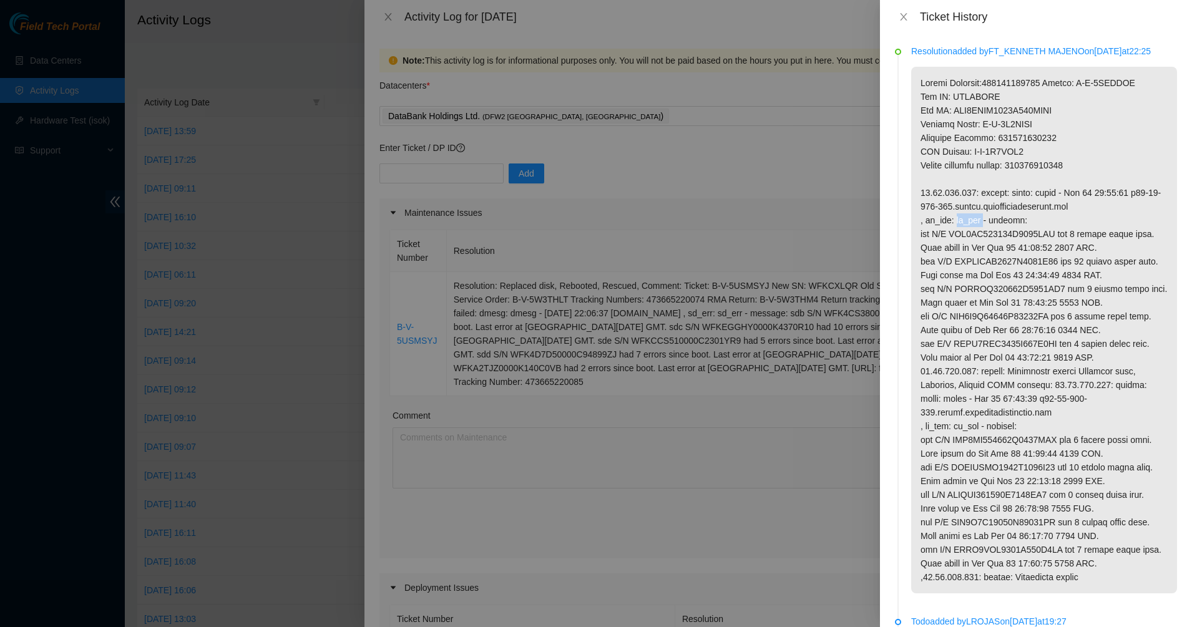
click at [966, 238] on p at bounding box center [1044, 330] width 266 height 527
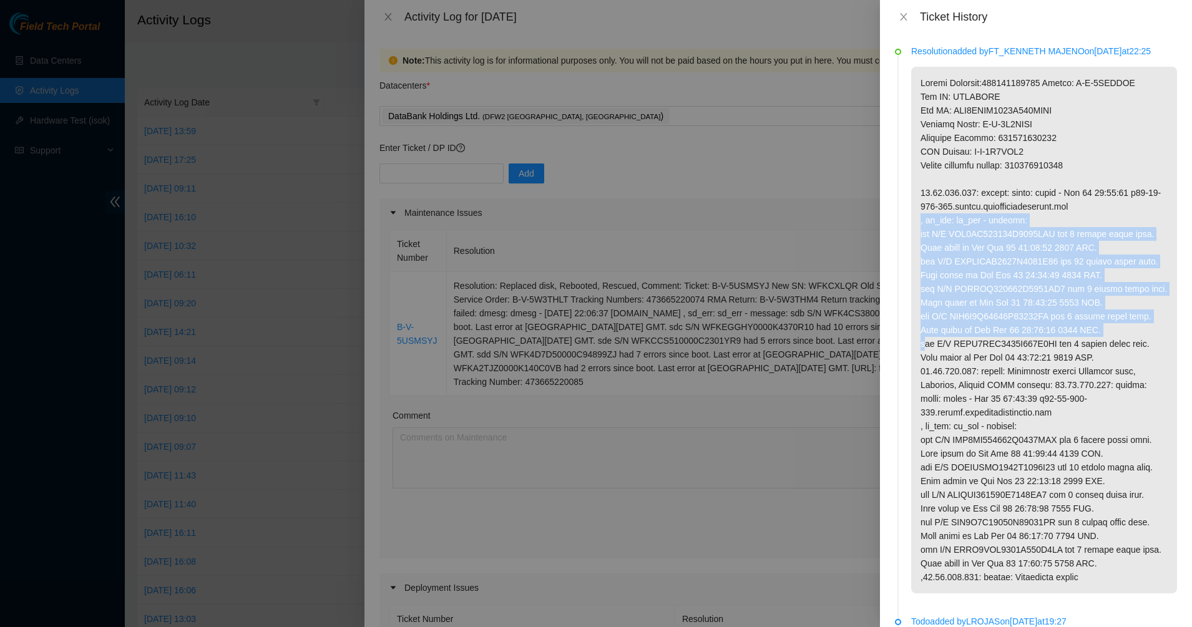
drag, startPoint x: 966, startPoint y: 238, endPoint x: 1023, endPoint y: 348, distance: 123.6
click at [1023, 348] on p at bounding box center [1044, 330] width 266 height 527
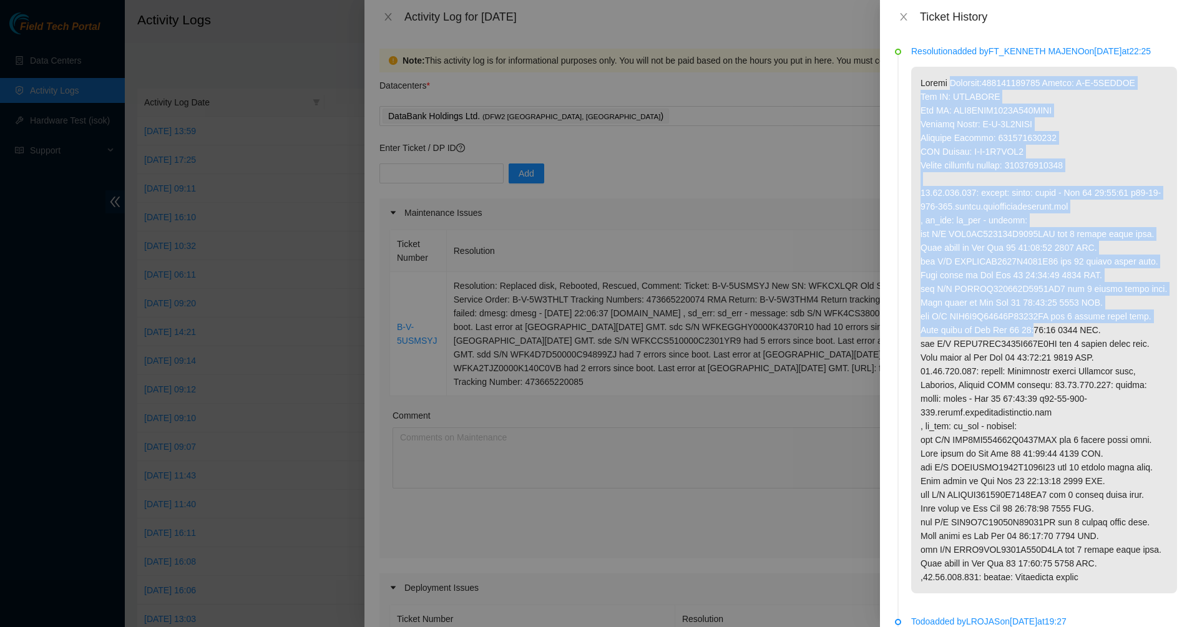
drag, startPoint x: 1023, startPoint y: 348, endPoint x: 960, endPoint y: 94, distance: 261.5
click at [960, 94] on p at bounding box center [1044, 330] width 266 height 527
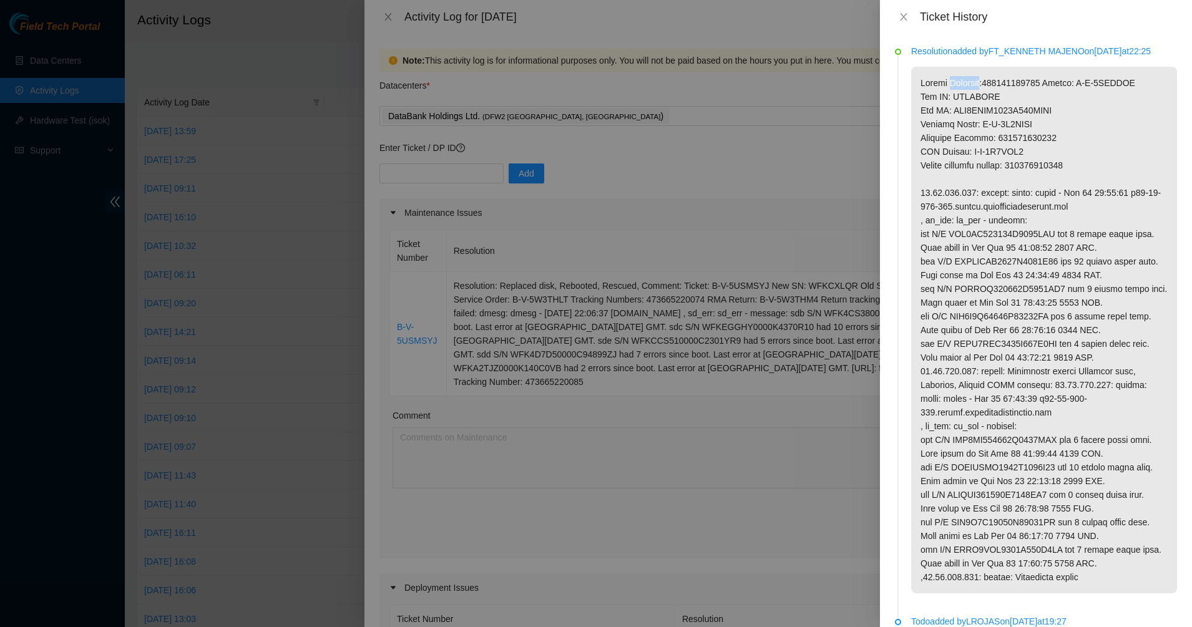
click at [960, 95] on p at bounding box center [1044, 330] width 266 height 527
drag, startPoint x: 960, startPoint y: 95, endPoint x: 1023, endPoint y: 142, distance: 78.5
click at [1023, 142] on p at bounding box center [1044, 330] width 266 height 527
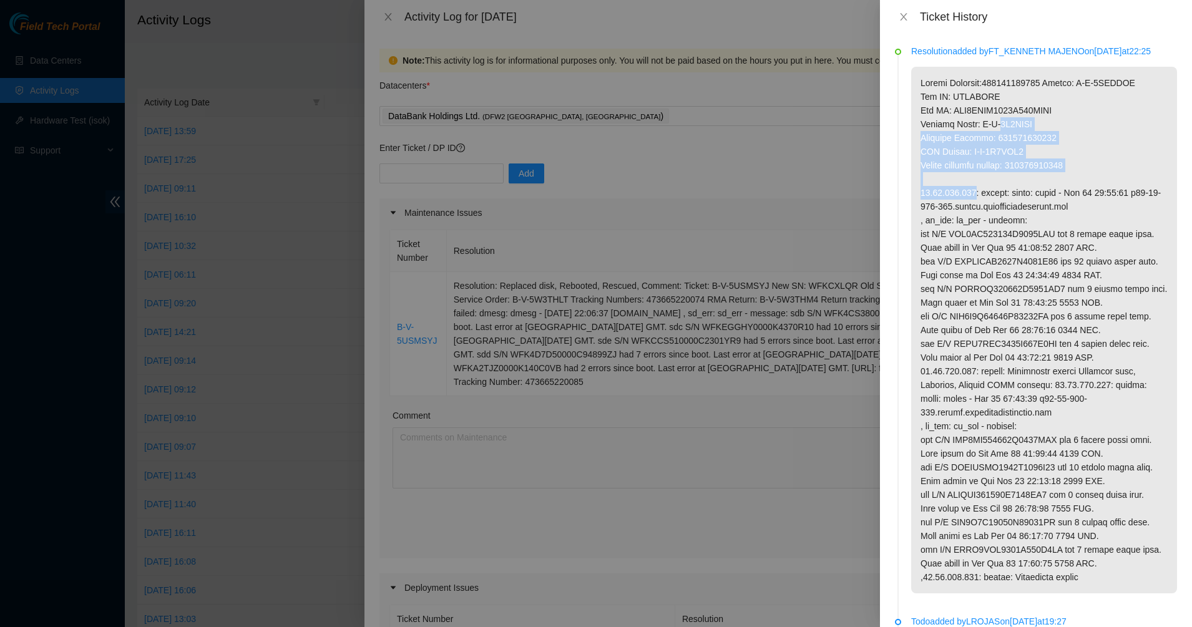
drag, startPoint x: 1023, startPoint y: 142, endPoint x: 1072, endPoint y: 188, distance: 67.5
click at [1072, 188] on p at bounding box center [1044, 330] width 266 height 527
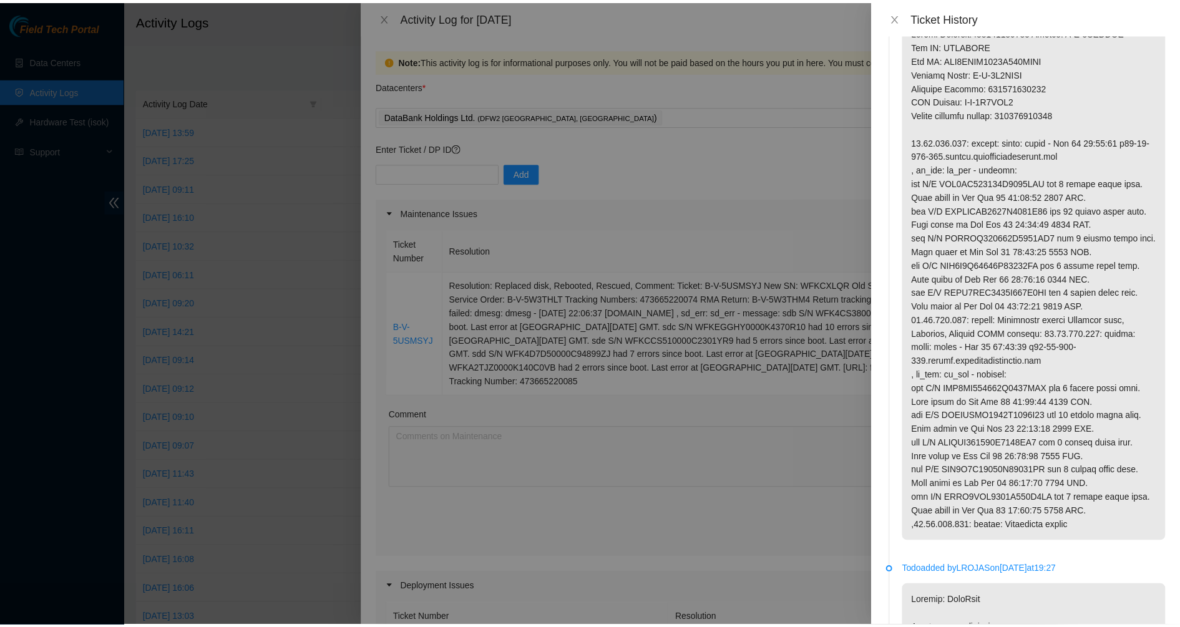
scroll to position [78, 0]
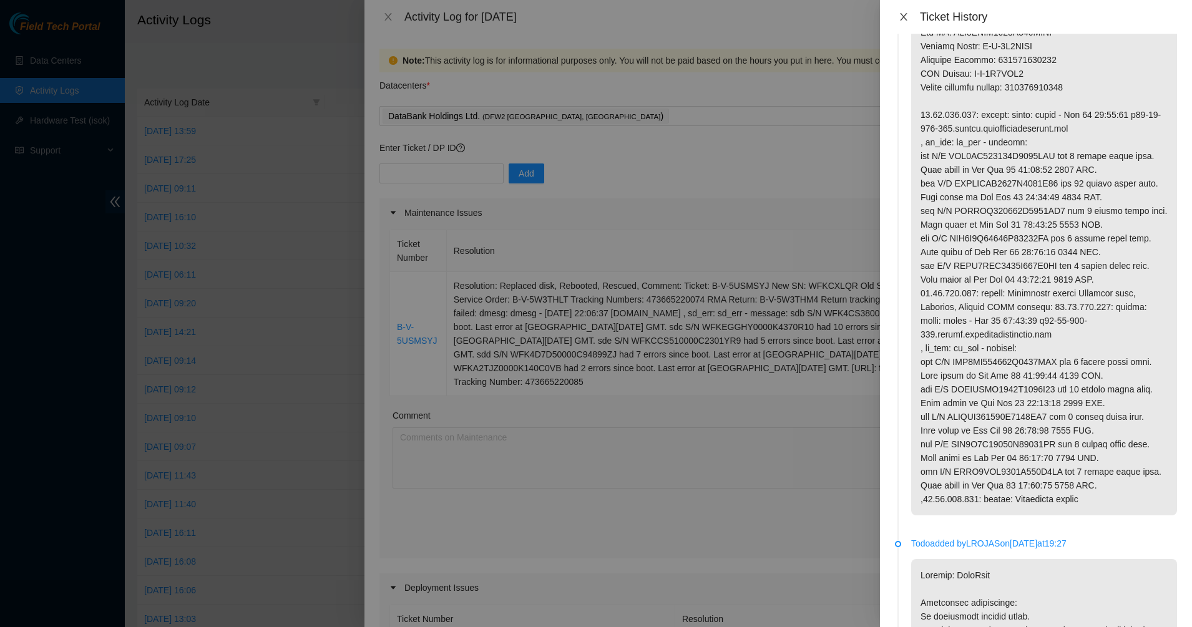
click at [902, 18] on icon "close" at bounding box center [903, 16] width 7 height 7
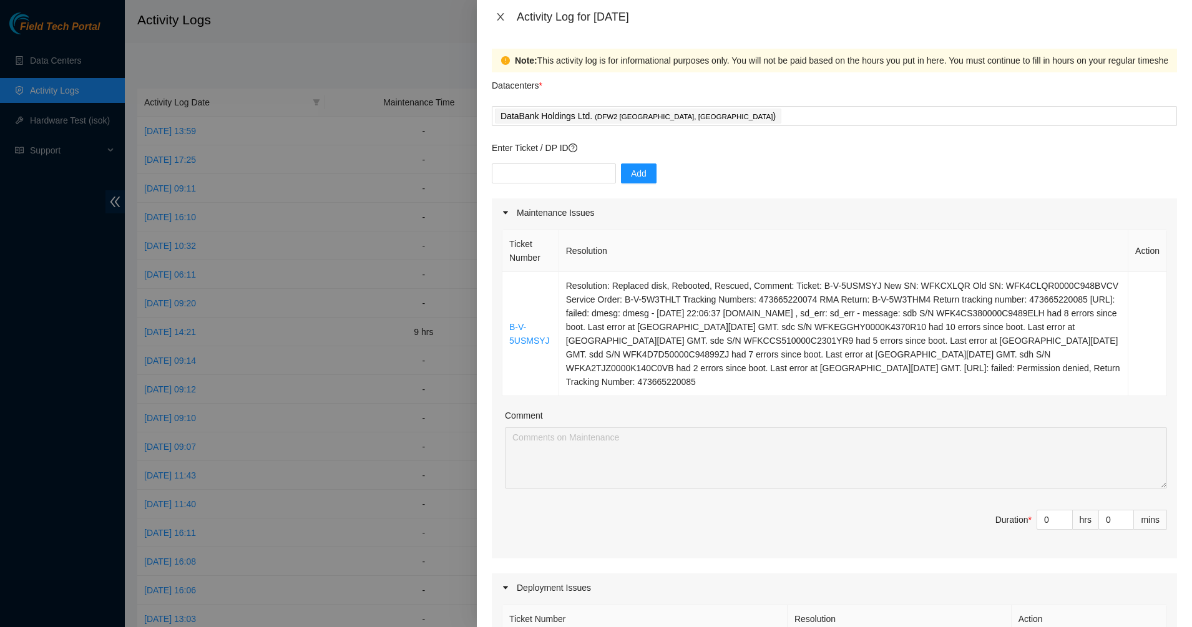
click at [494, 17] on button "Close" at bounding box center [500, 17] width 17 height 12
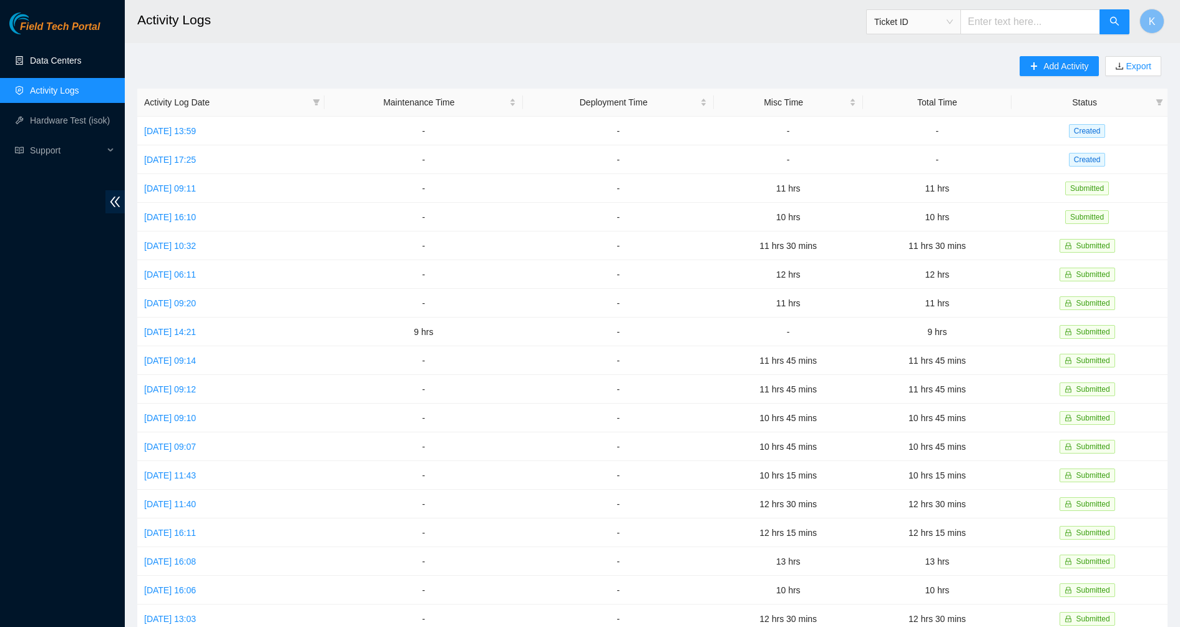
click at [46, 57] on link "Data Centers" at bounding box center [55, 61] width 51 height 10
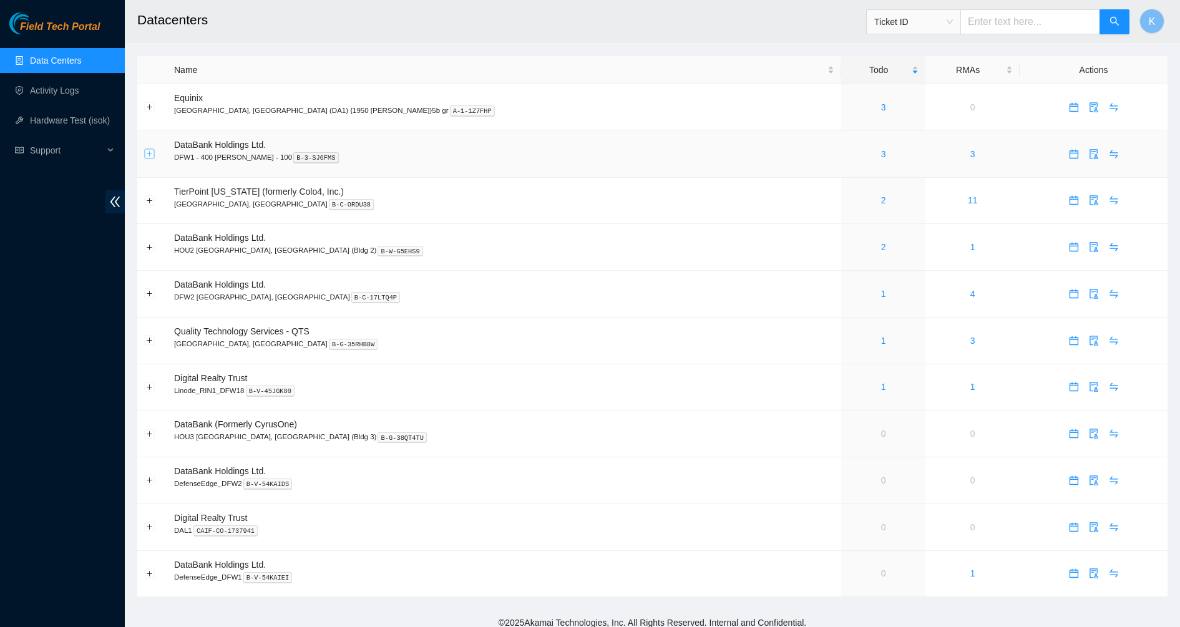
click at [147, 155] on button "Expand row" at bounding box center [150, 154] width 10 height 10
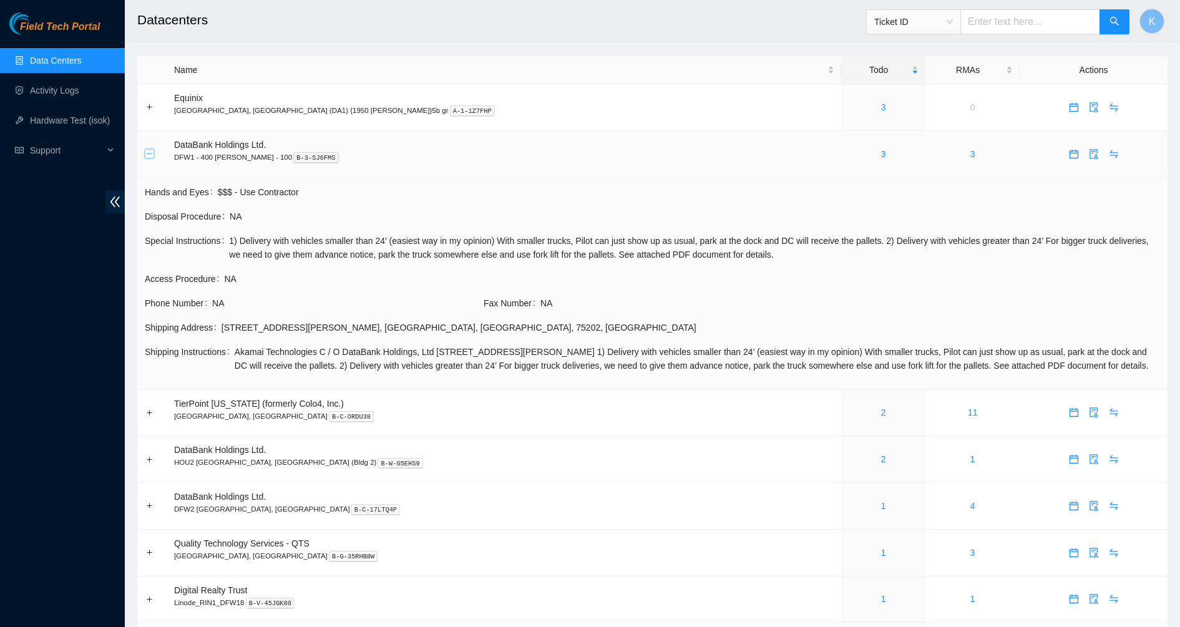
click at [147, 155] on button "Collapse row" at bounding box center [150, 154] width 10 height 10
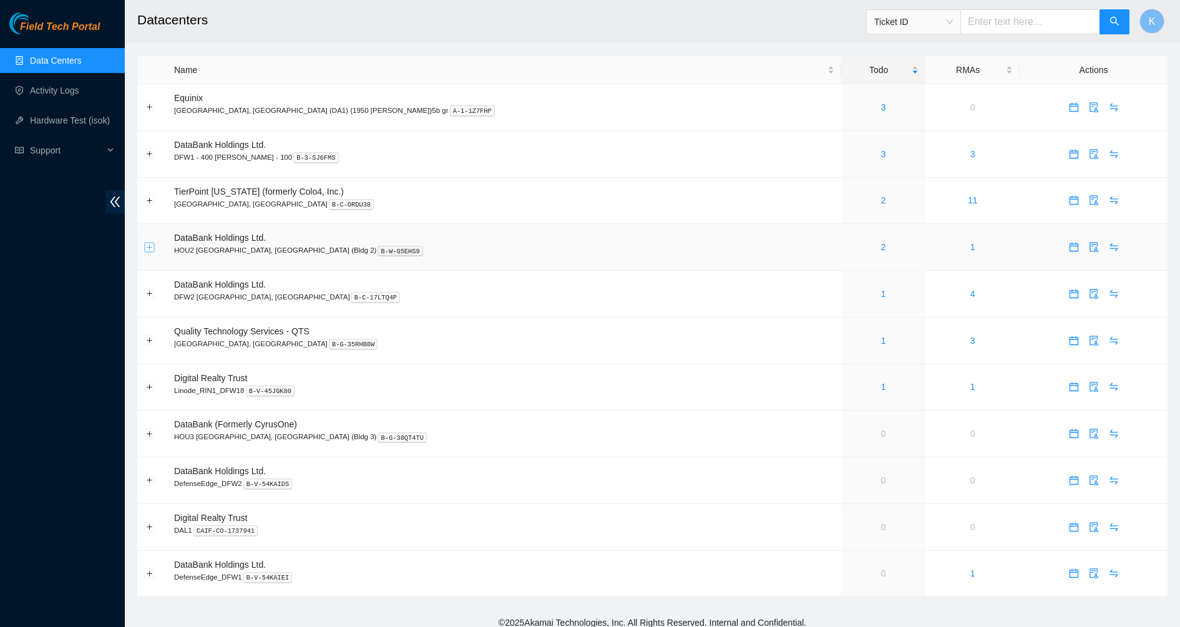
click at [150, 246] on button "Expand row" at bounding box center [150, 247] width 10 height 10
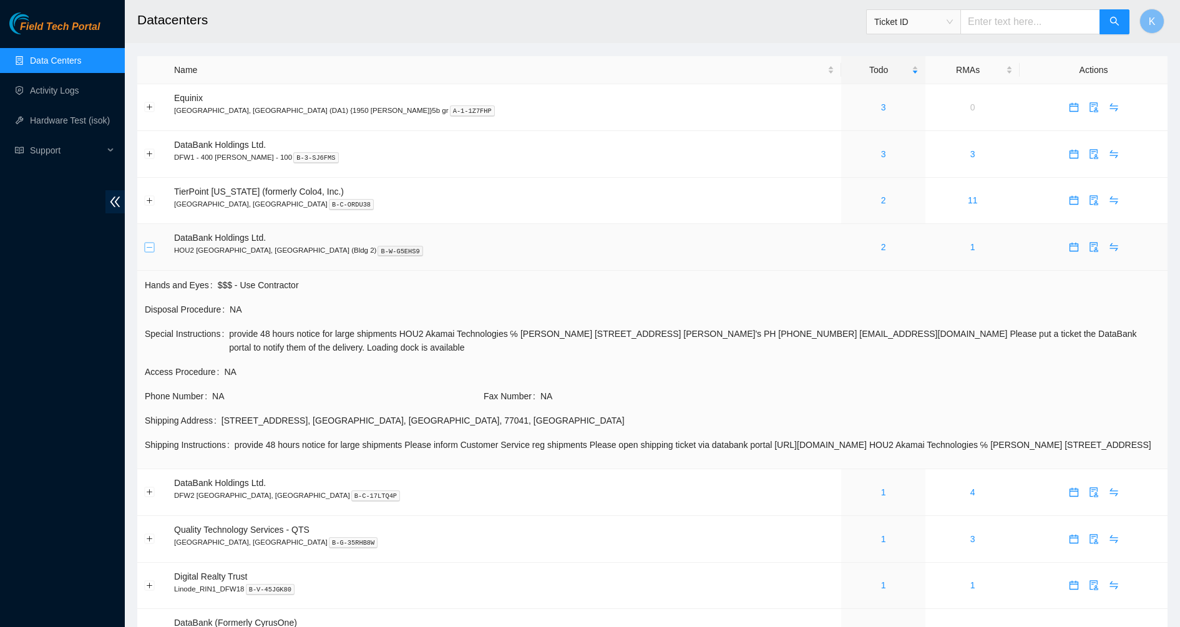
click at [150, 246] on button "Collapse row" at bounding box center [150, 247] width 10 height 10
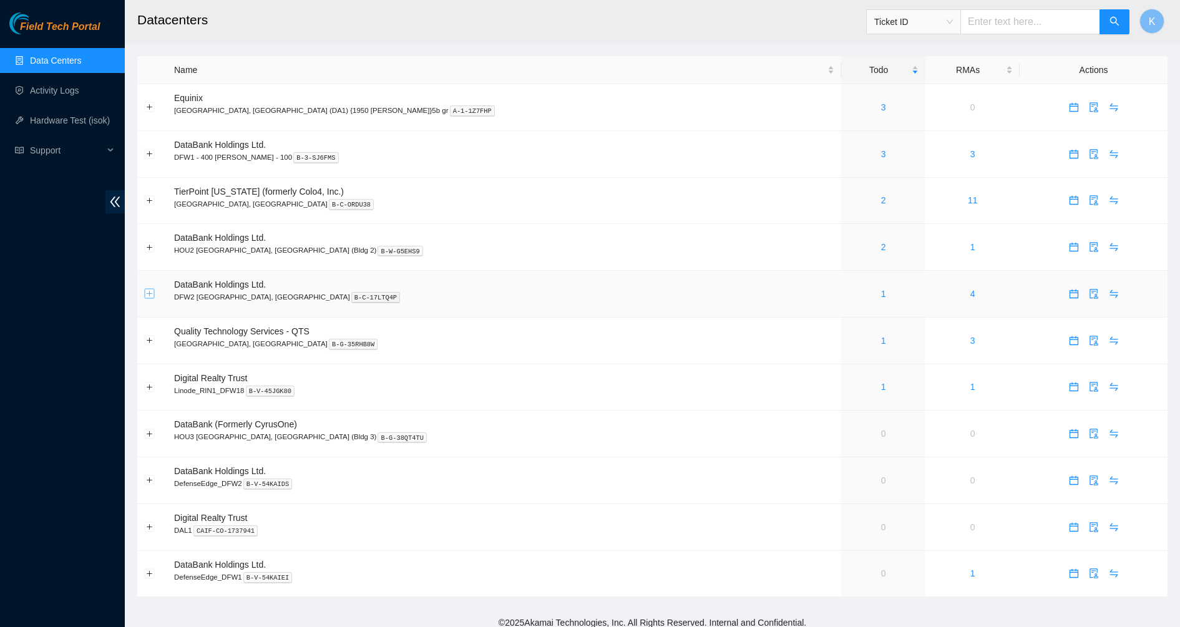
click at [147, 296] on button "Expand row" at bounding box center [150, 294] width 10 height 10
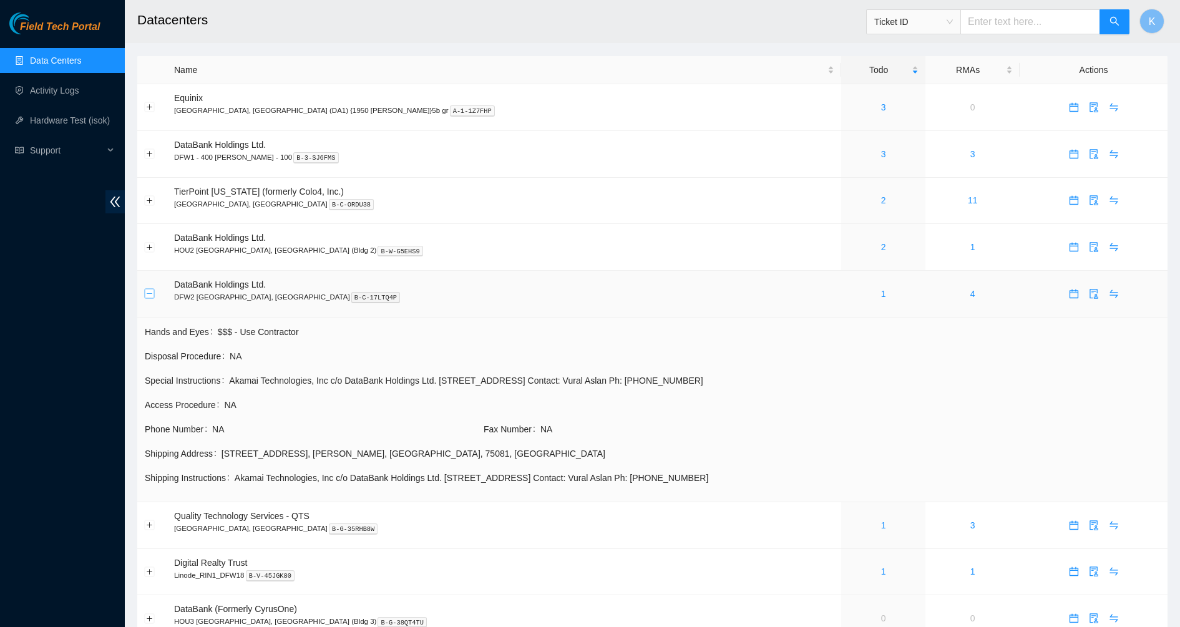
click at [148, 296] on button "Collapse row" at bounding box center [150, 294] width 10 height 10
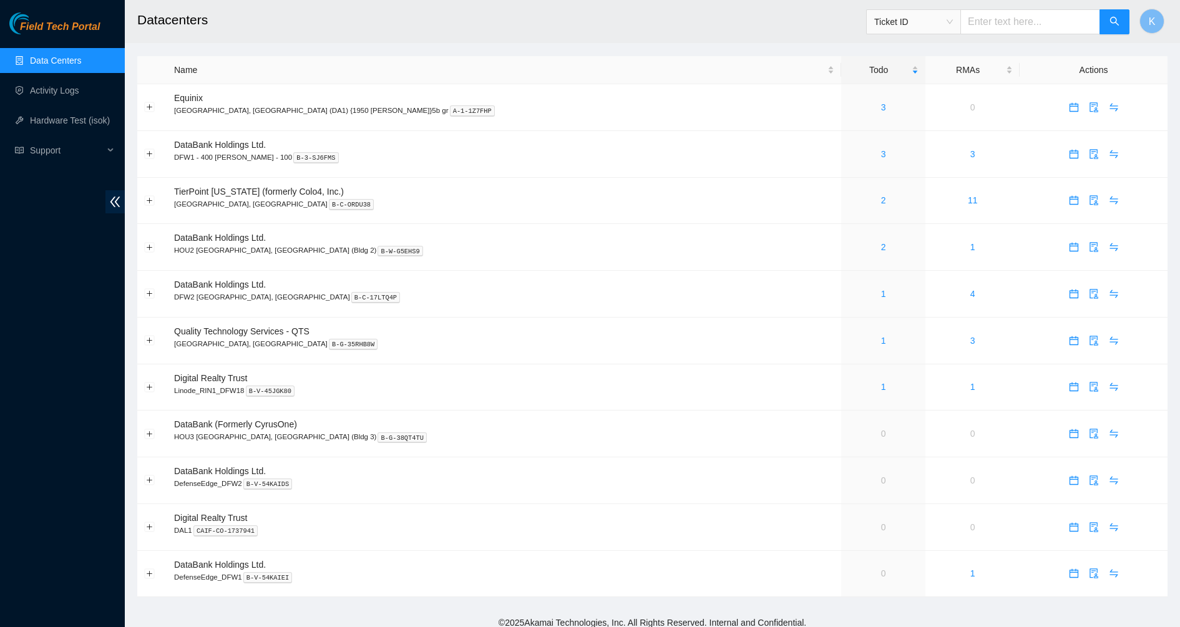
click at [105, 297] on div "Field Tech Portal Data Centers Activity Logs Hardware Test (isok) Support" at bounding box center [62, 319] width 125 height 615
click at [848, 109] on div "3" at bounding box center [883, 107] width 71 height 14
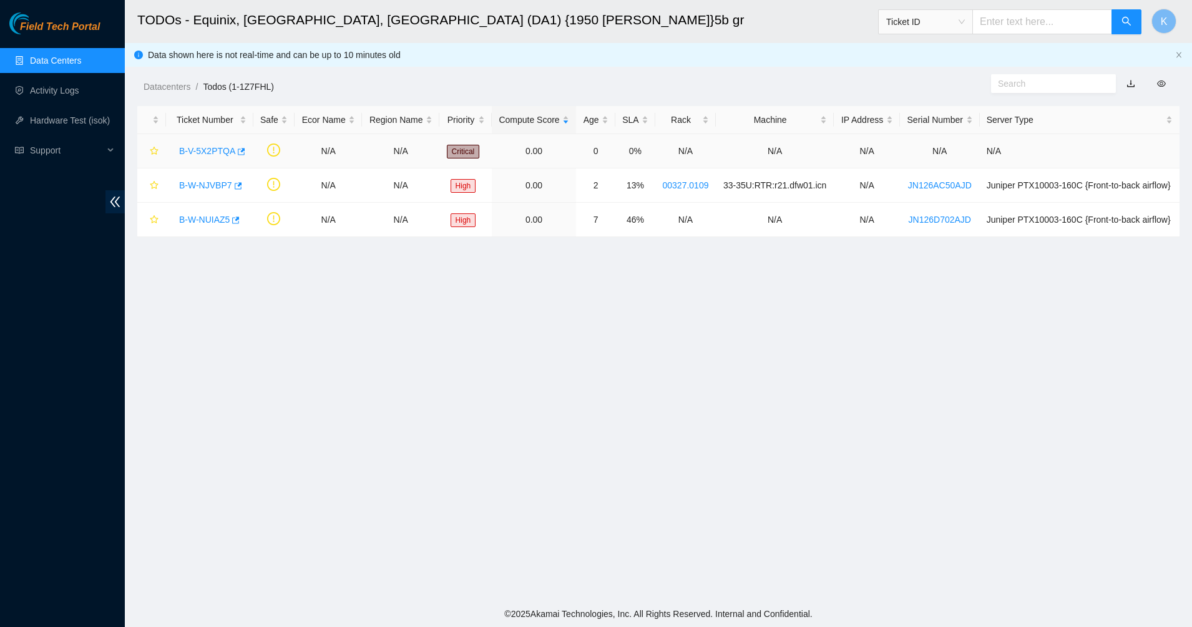
click at [221, 150] on link "B-V-5X2PTQA" at bounding box center [207, 151] width 56 height 10
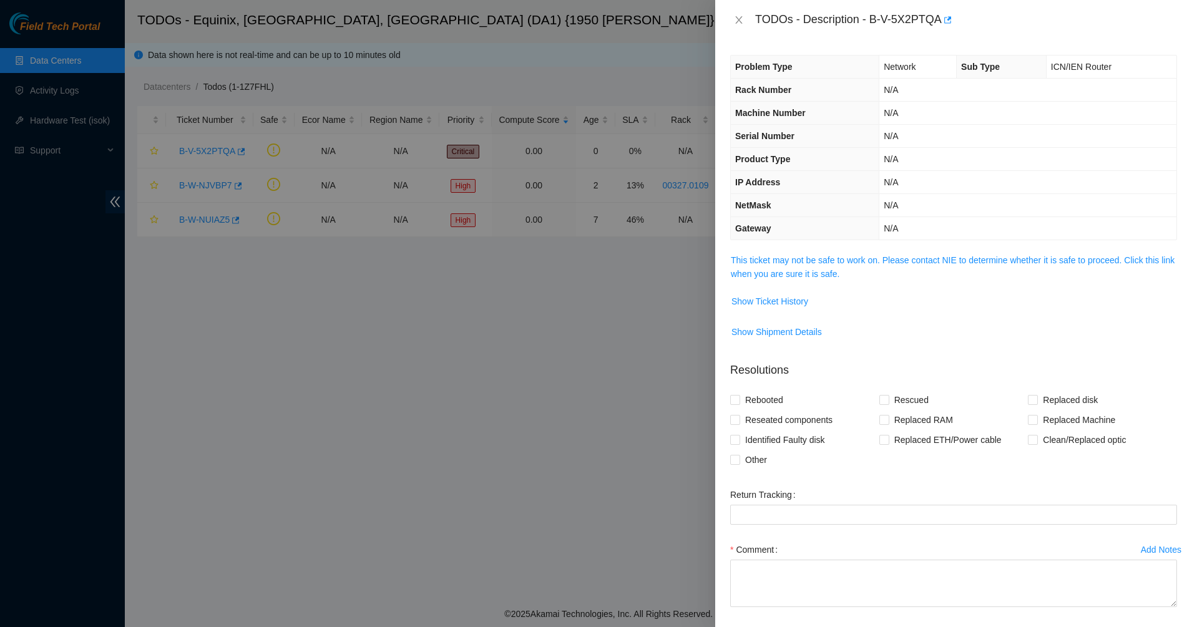
click at [797, 267] on span "This ticket may not be safe to work on. Please contact NIE to determine whether…" at bounding box center [953, 266] width 445 height 27
click at [802, 270] on link "This ticket may not be safe to work on. Please contact NIE to determine whether…" at bounding box center [953, 267] width 444 height 24
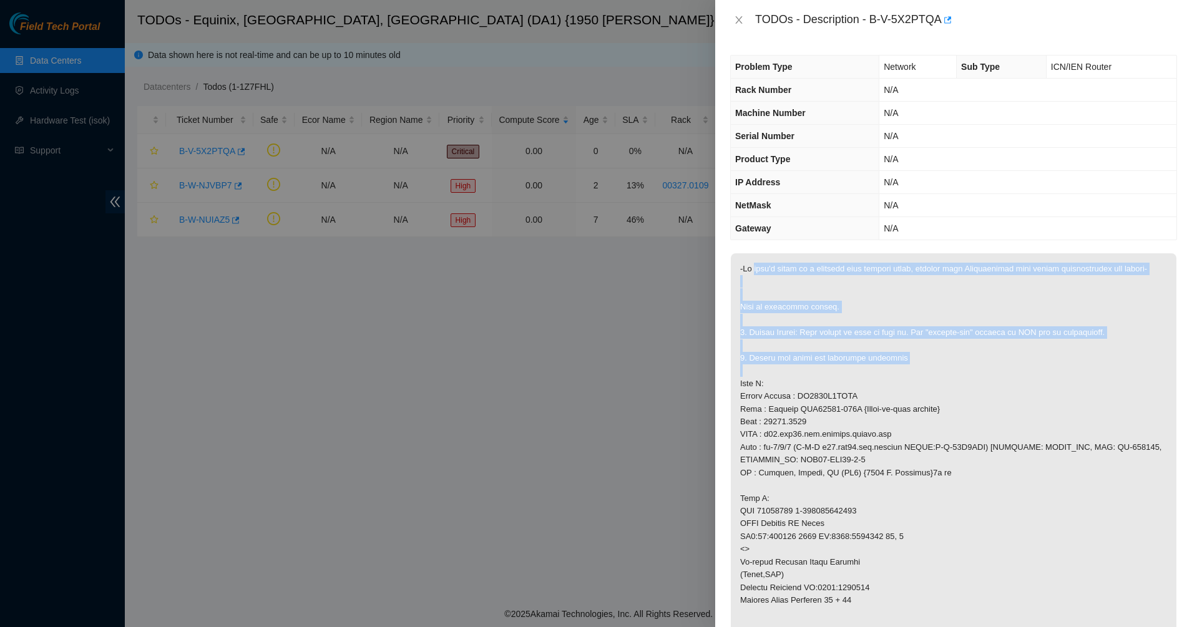
click at [948, 383] on p at bounding box center [953, 543] width 445 height 580
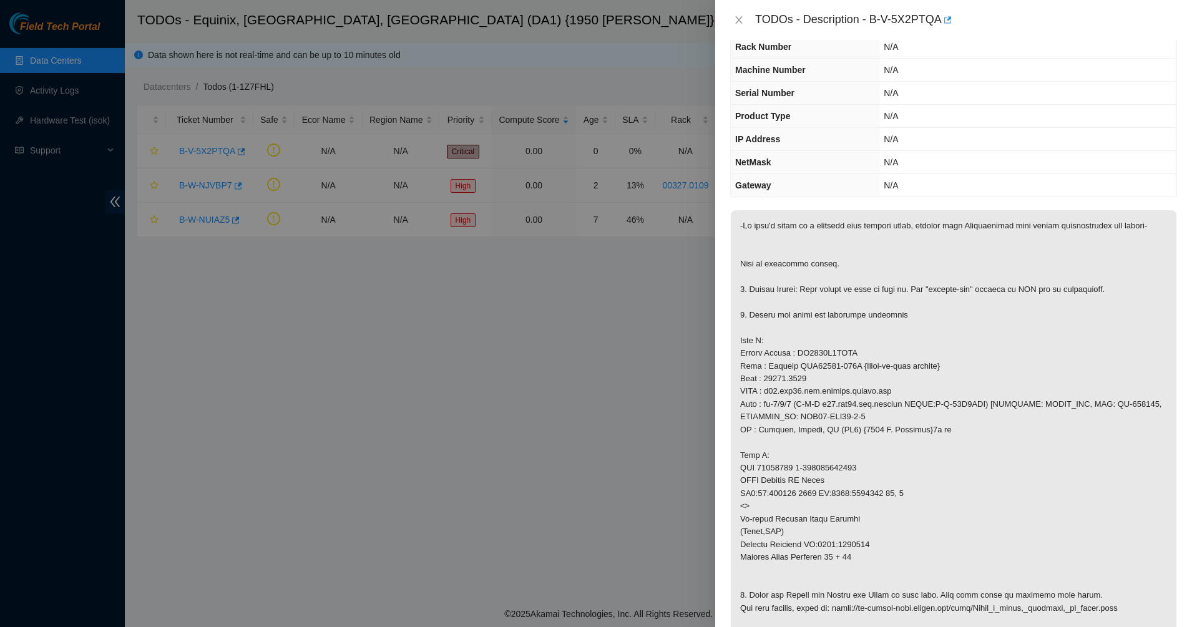
scroll to position [78, 0]
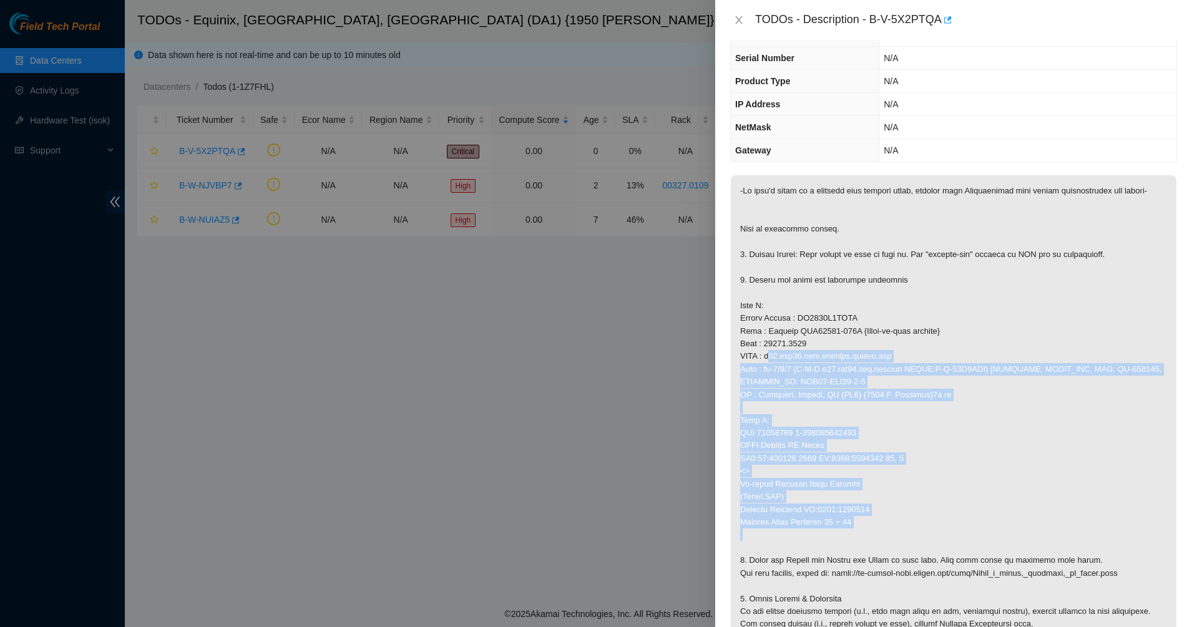
drag, startPoint x: 761, startPoint y: 388, endPoint x: 862, endPoint y: 552, distance: 192.5
click at [860, 550] on p at bounding box center [953, 465] width 445 height 580
click at [862, 552] on p at bounding box center [953, 465] width 445 height 580
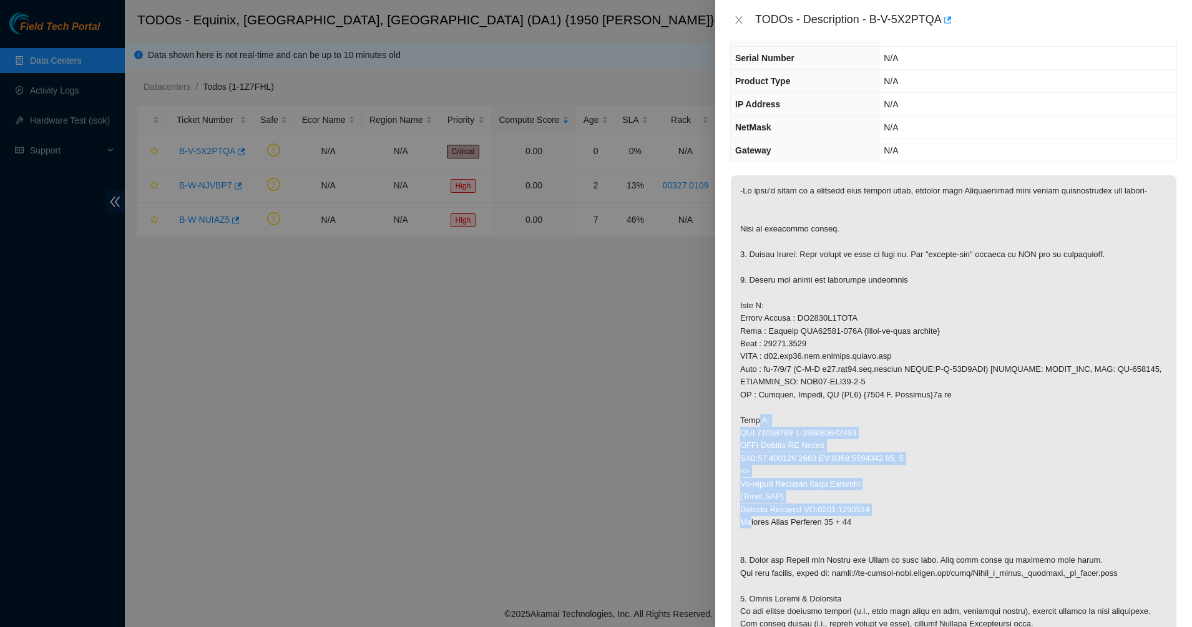
drag, startPoint x: 821, startPoint y: 462, endPoint x: 863, endPoint y: 536, distance: 84.7
click at [863, 536] on p at bounding box center [953, 465] width 445 height 580
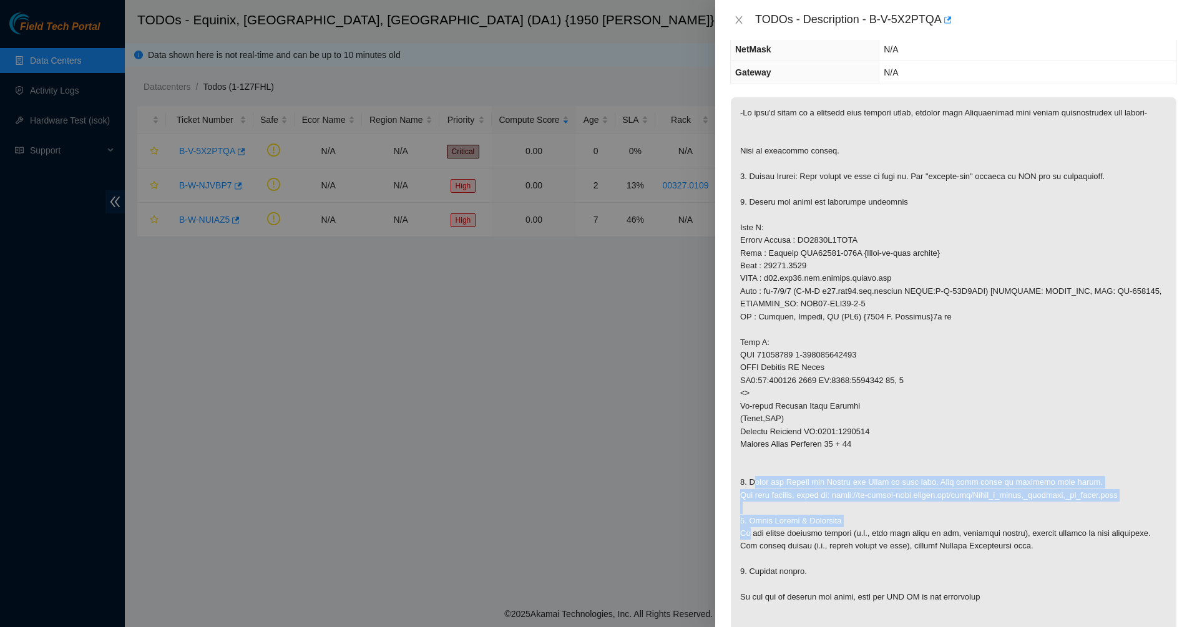
drag, startPoint x: 832, startPoint y: 501, endPoint x: 860, endPoint y: 541, distance: 48.5
click at [860, 541] on p at bounding box center [953, 387] width 445 height 580
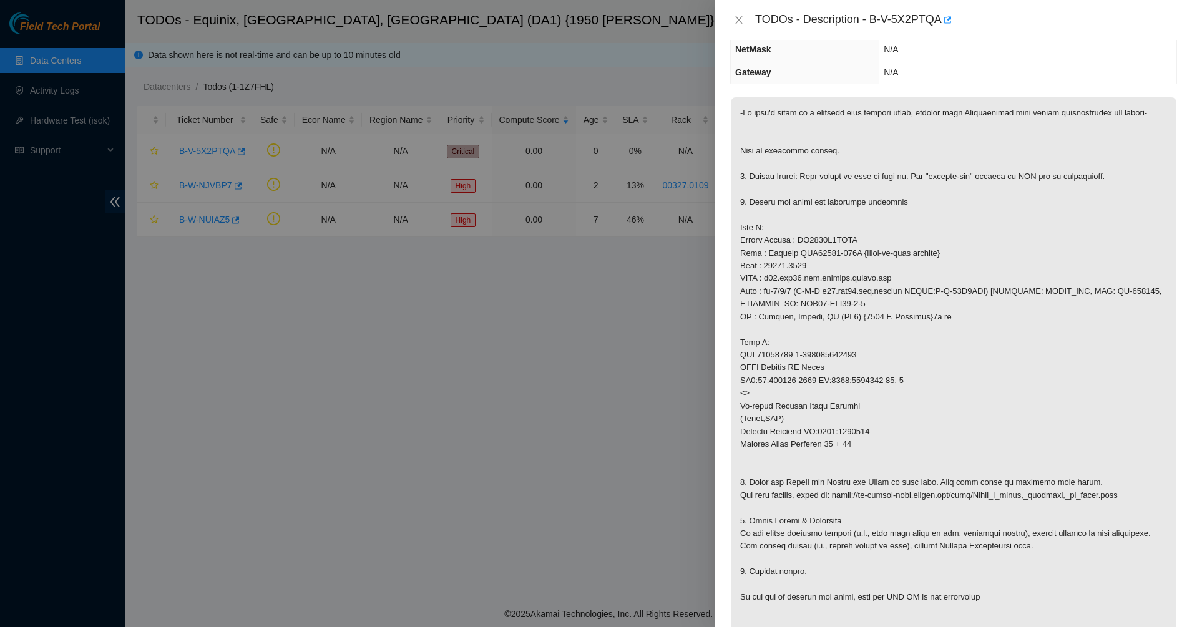
scroll to position [390, 0]
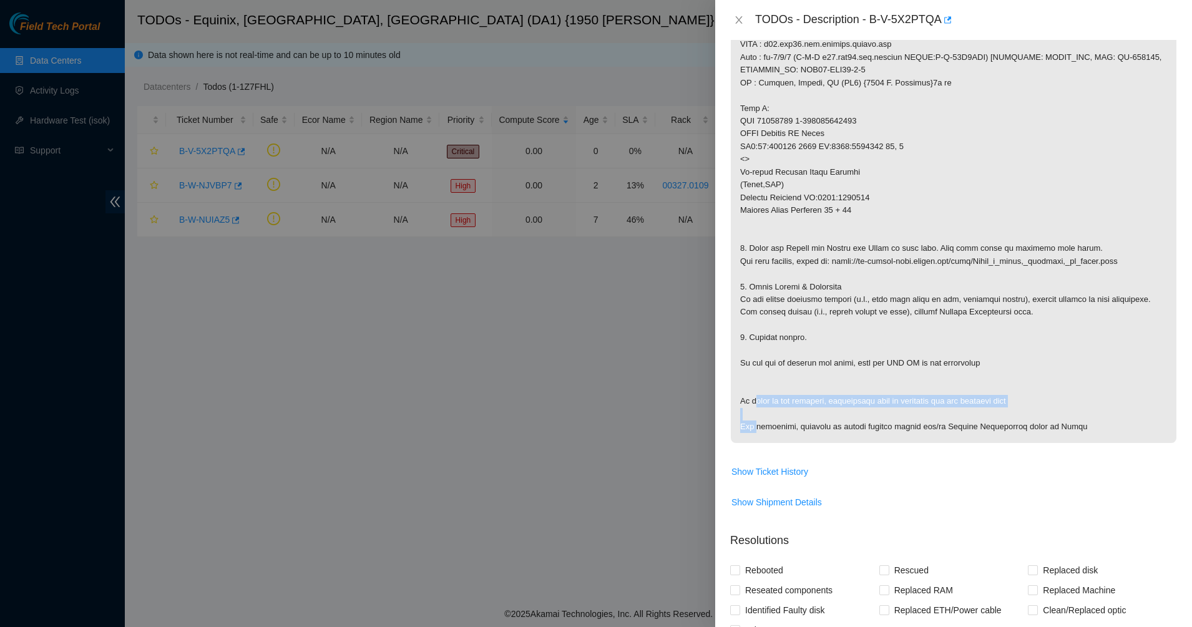
drag, startPoint x: 870, startPoint y: 420, endPoint x: 973, endPoint y: 437, distance: 104.3
click at [973, 437] on p at bounding box center [953, 153] width 445 height 580
click at [990, 439] on p at bounding box center [953, 153] width 445 height 580
drag, startPoint x: 1016, startPoint y: 444, endPoint x: 852, endPoint y: 341, distance: 193.7
click at [852, 341] on p at bounding box center [953, 153] width 445 height 580
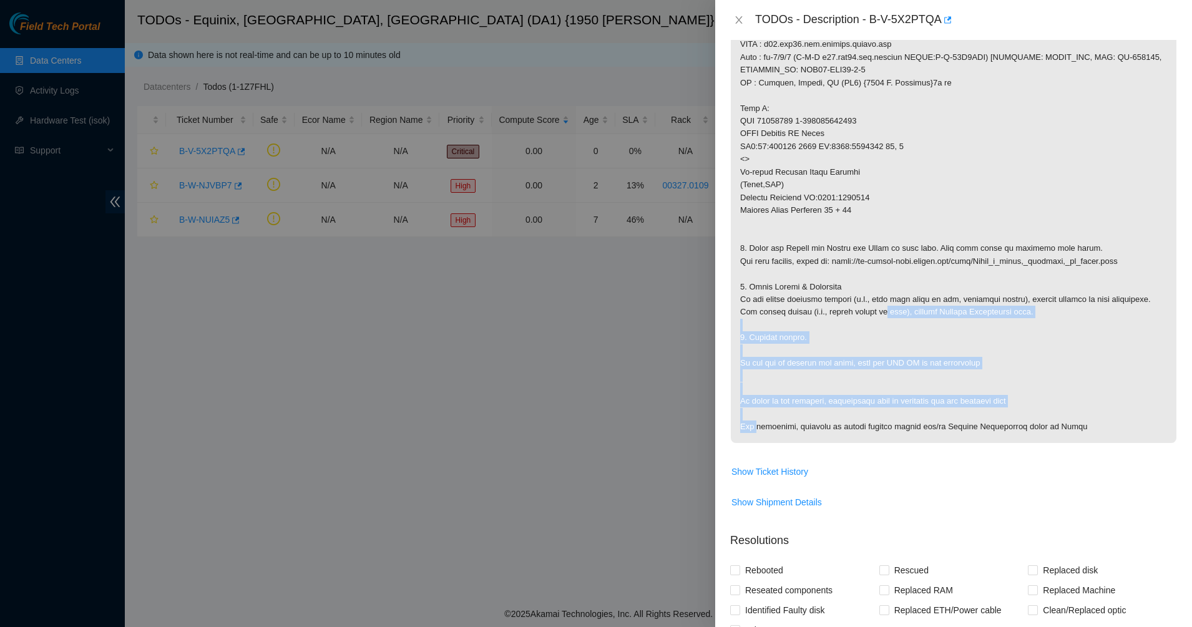
click at [852, 341] on p at bounding box center [953, 153] width 445 height 580
click at [733, 24] on button "Close" at bounding box center [738, 20] width 17 height 12
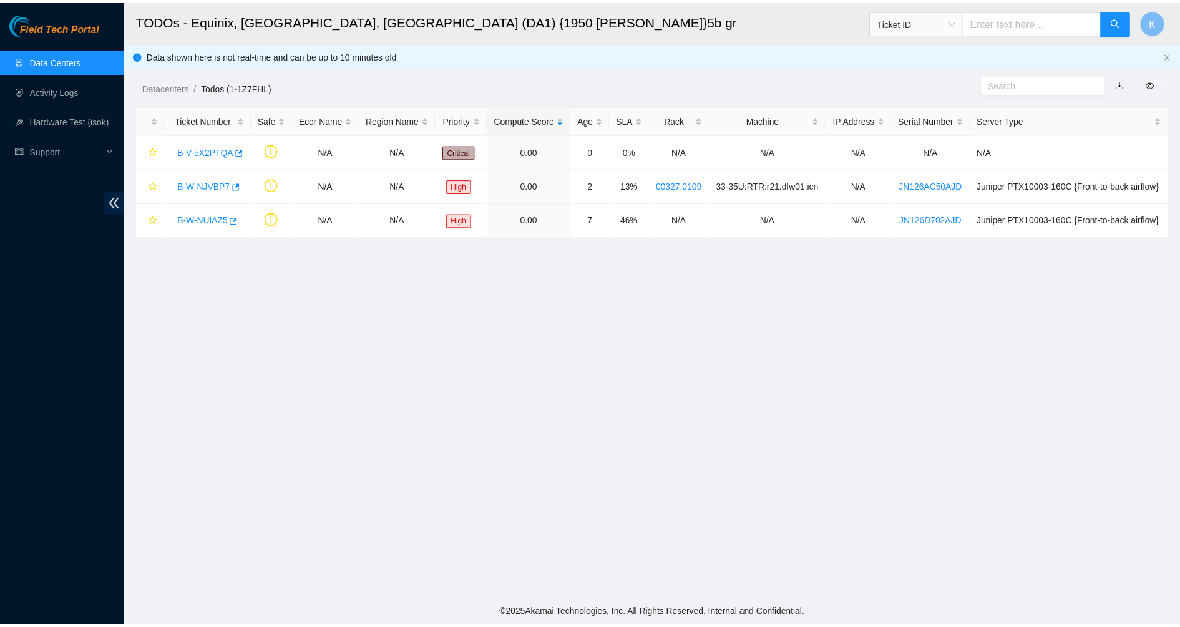
scroll to position [29, 0]
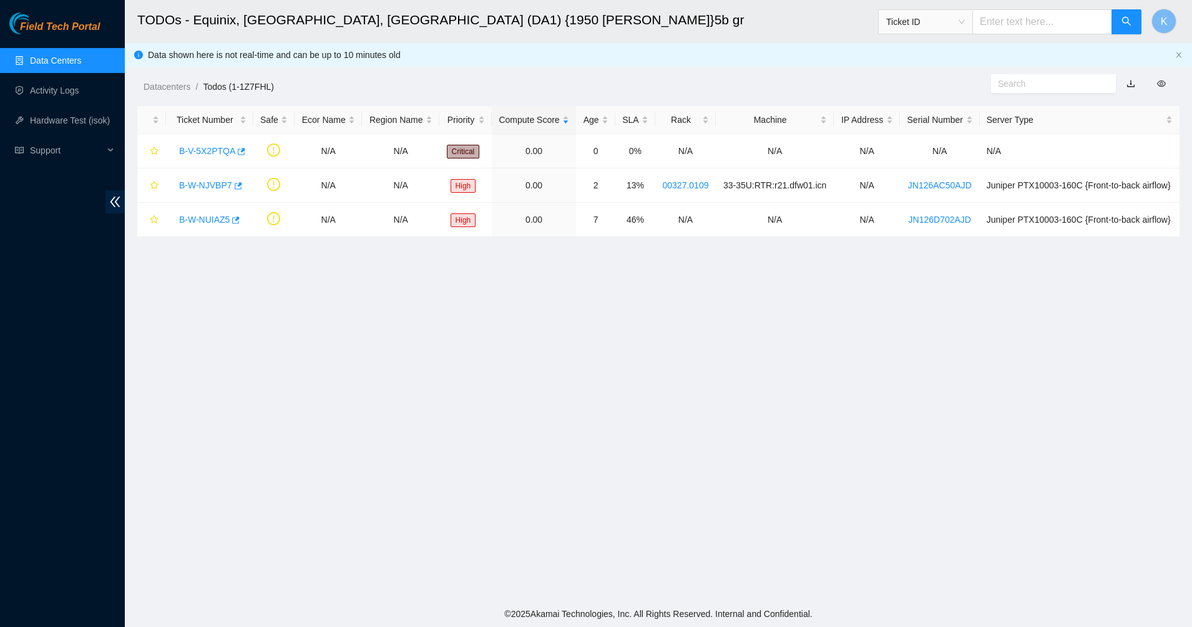
click at [34, 66] on link "Data Centers" at bounding box center [55, 61] width 51 height 10
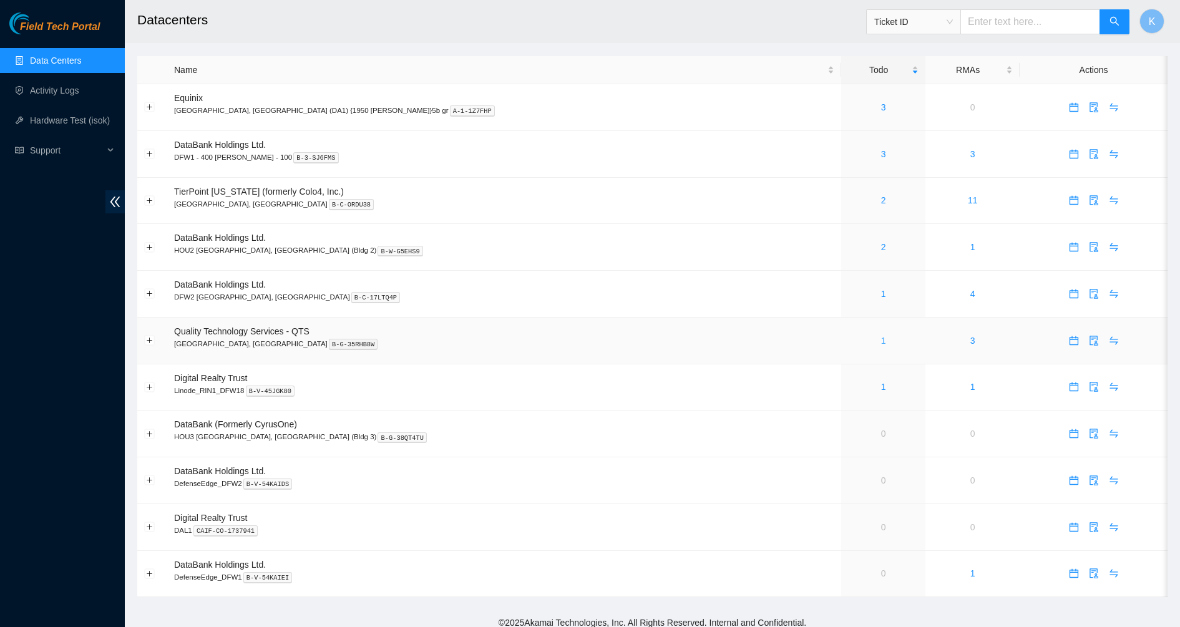
click at [881, 343] on link "1" at bounding box center [883, 341] width 5 height 10
click at [45, 66] on link "Data Centers" at bounding box center [55, 61] width 51 height 10
click at [881, 291] on link "1" at bounding box center [883, 294] width 5 height 10
click at [54, 65] on link "Data Centers" at bounding box center [55, 61] width 51 height 10
